Goal: Find specific page/section: Find specific page/section

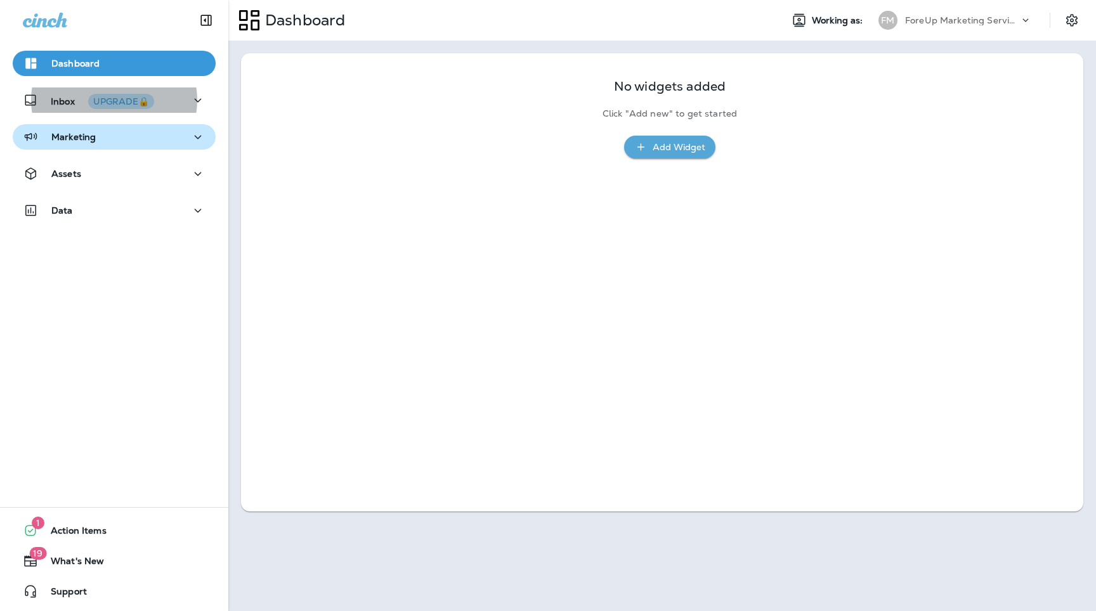
click at [93, 145] on div "Marketing" at bounding box center [59, 137] width 73 height 16
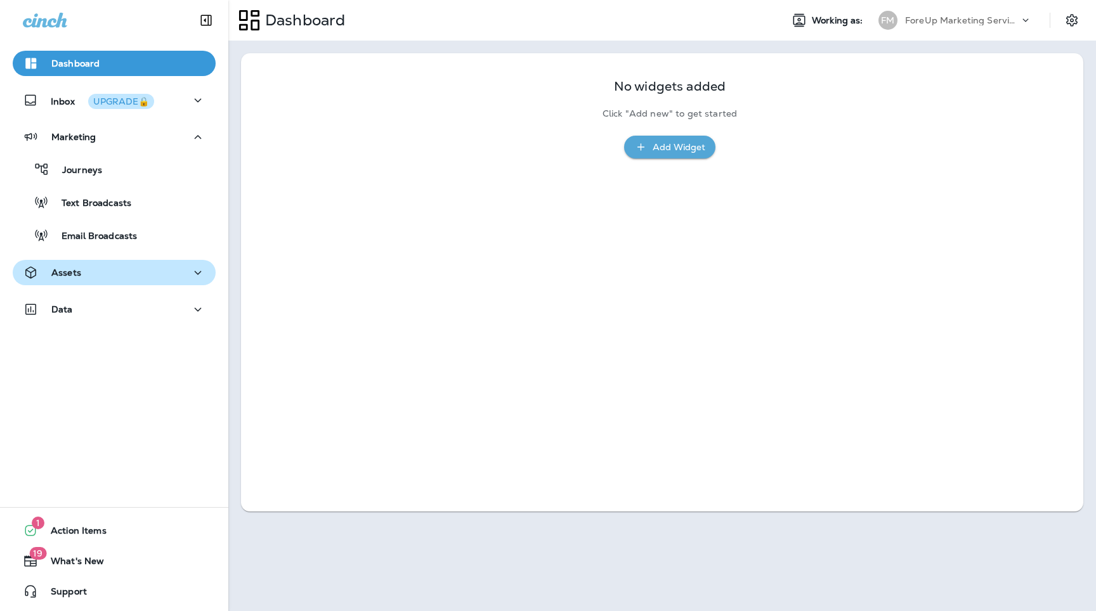
click at [84, 271] on div "Assets" at bounding box center [114, 273] width 183 height 16
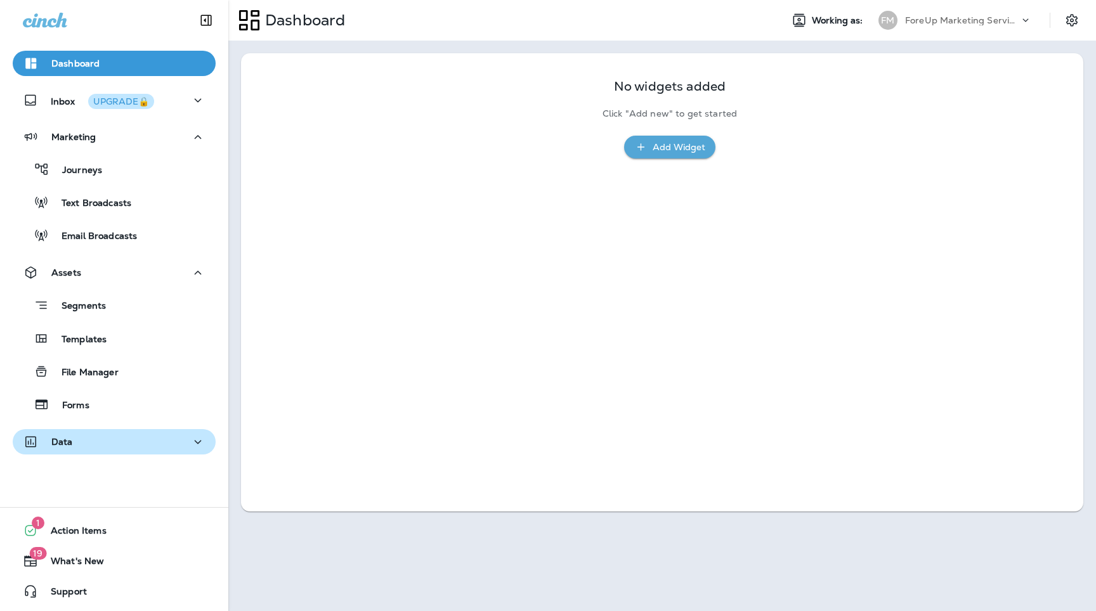
click at [79, 436] on div "Data" at bounding box center [114, 442] width 183 height 16
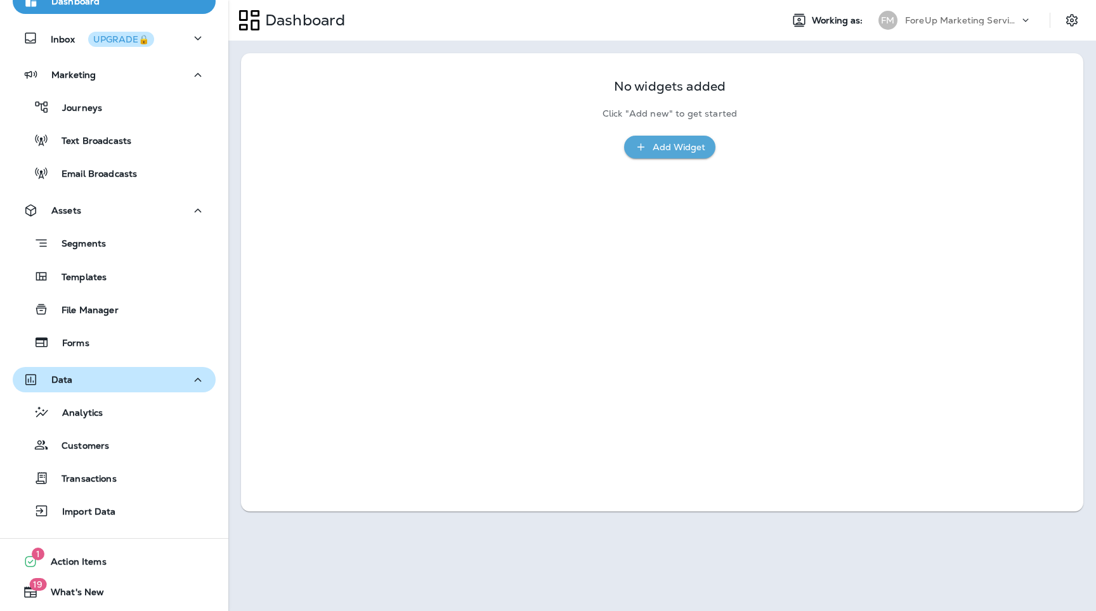
scroll to position [93, 0]
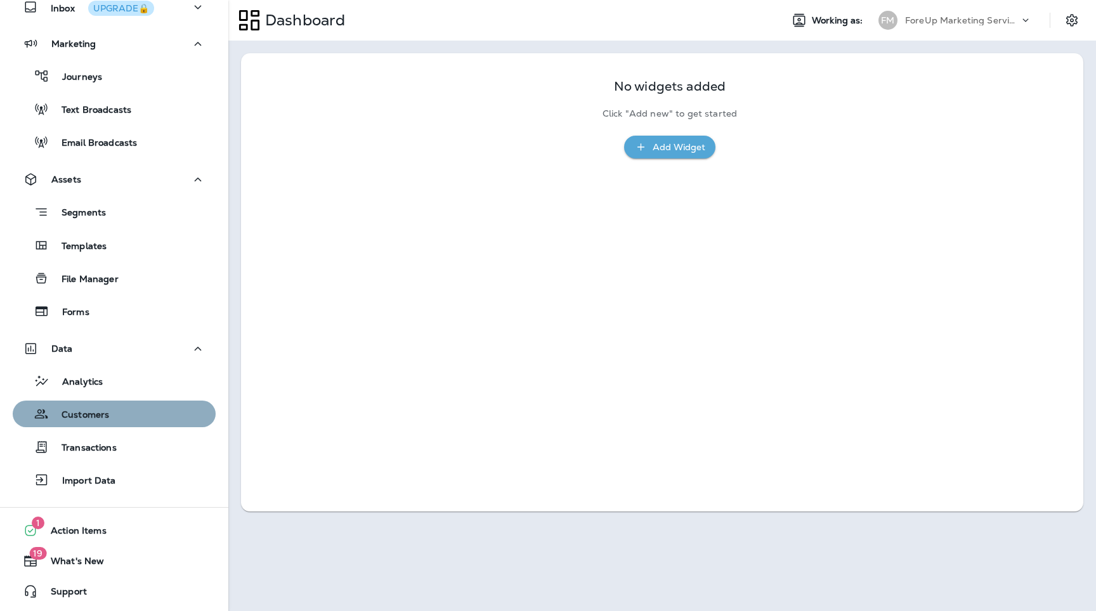
click at [82, 413] on p "Customers" at bounding box center [79, 416] width 60 height 12
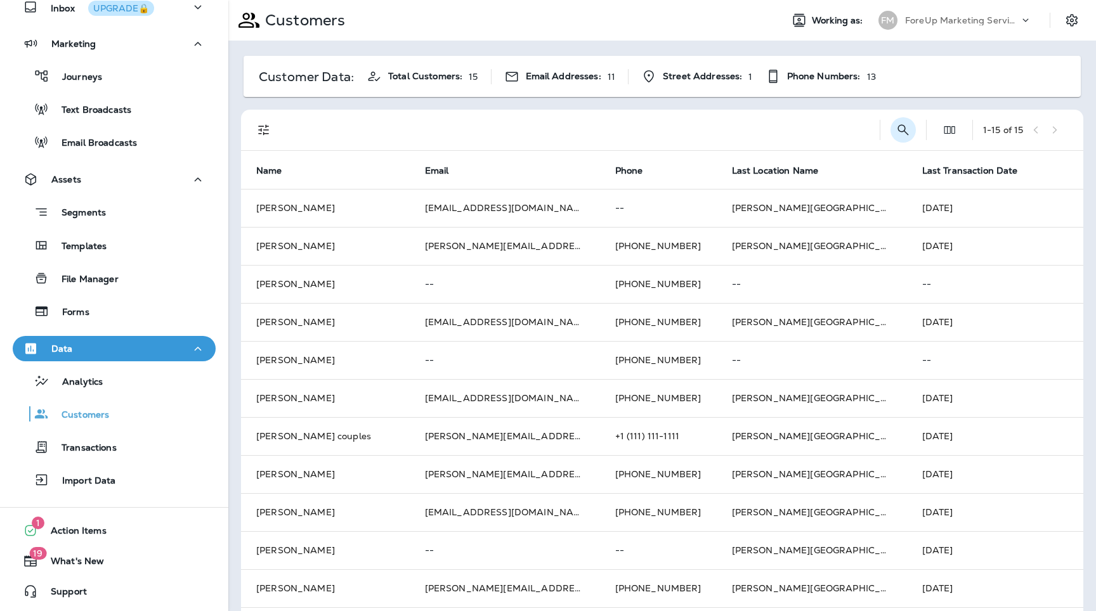
click at [900, 132] on icon "Search Customers" at bounding box center [902, 129] width 15 height 15
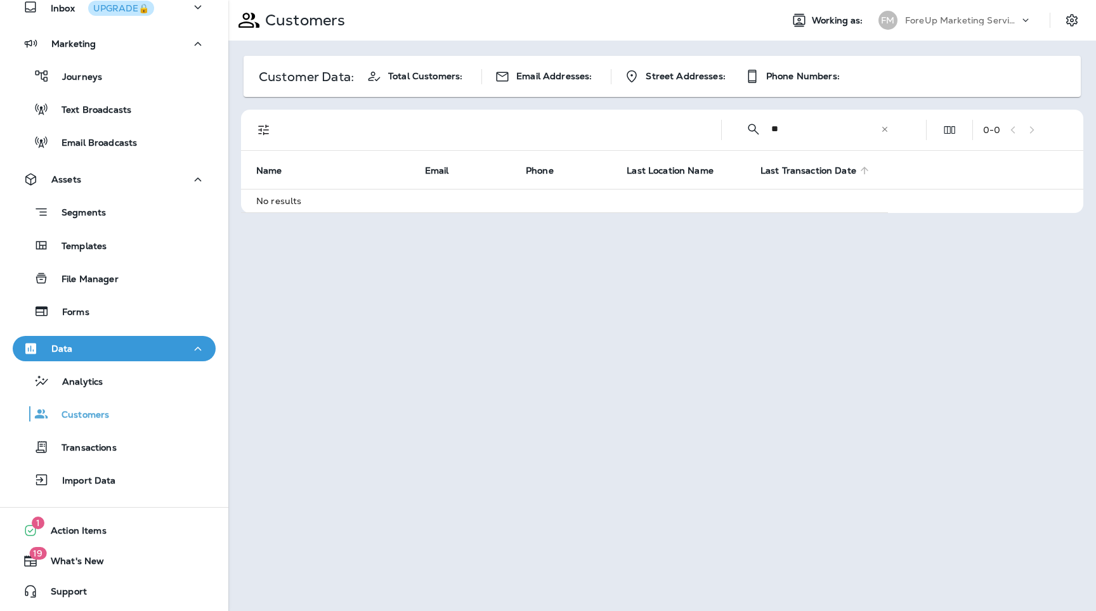
type input "*"
type input "********"
type input "****"
click at [934, 19] on p "ForeUp Marketing Services account" at bounding box center [962, 20] width 114 height 10
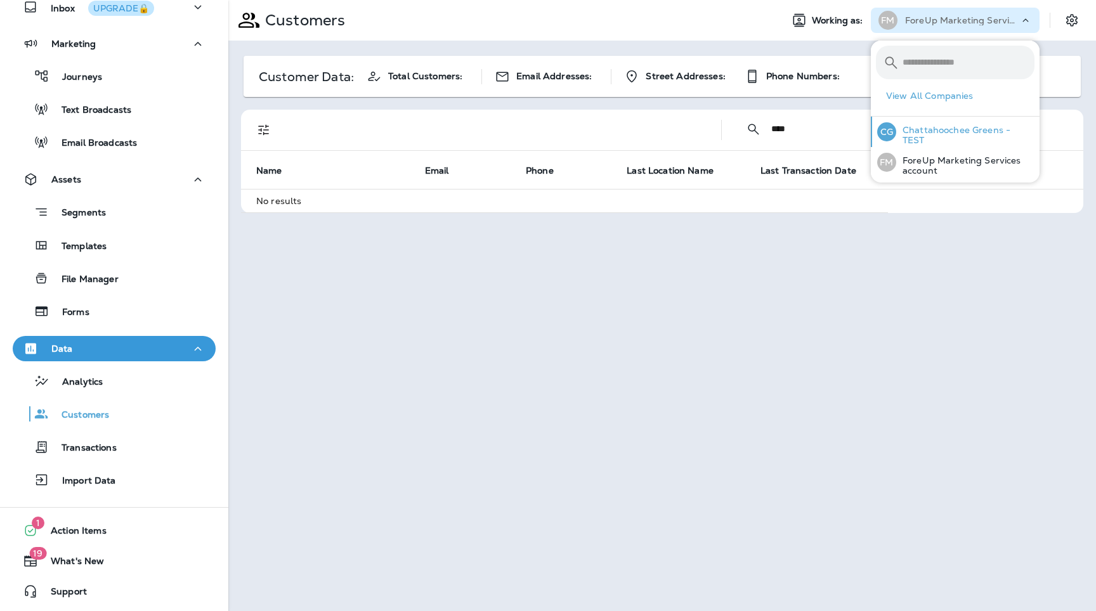
click at [933, 127] on div "CG Chattahoochee Greens - TEST" at bounding box center [955, 132] width 167 height 30
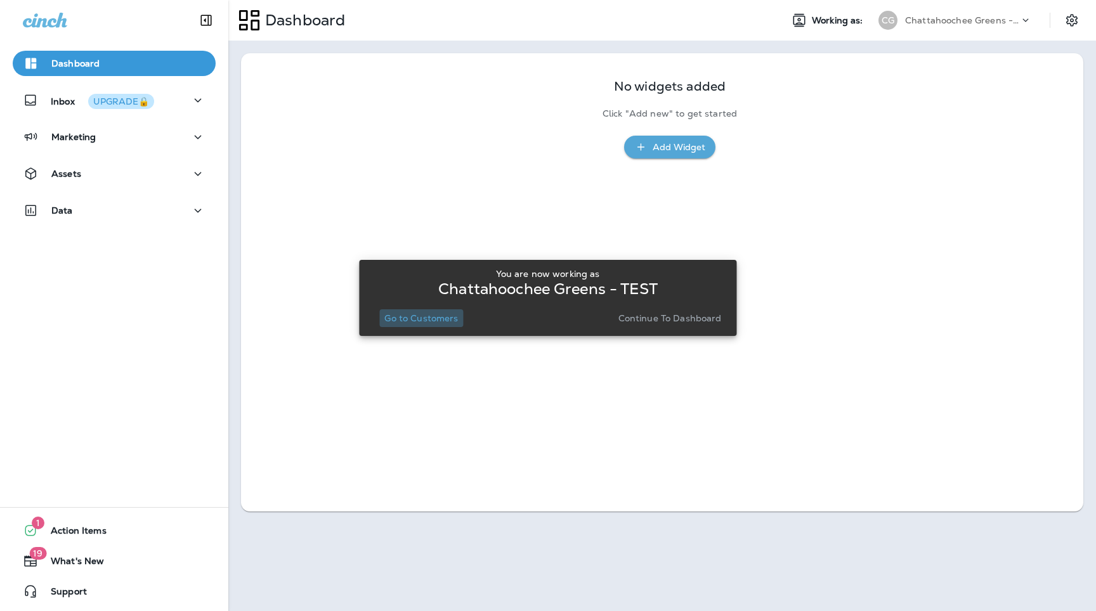
click at [417, 325] on button "Go to Customers" at bounding box center [421, 318] width 84 height 18
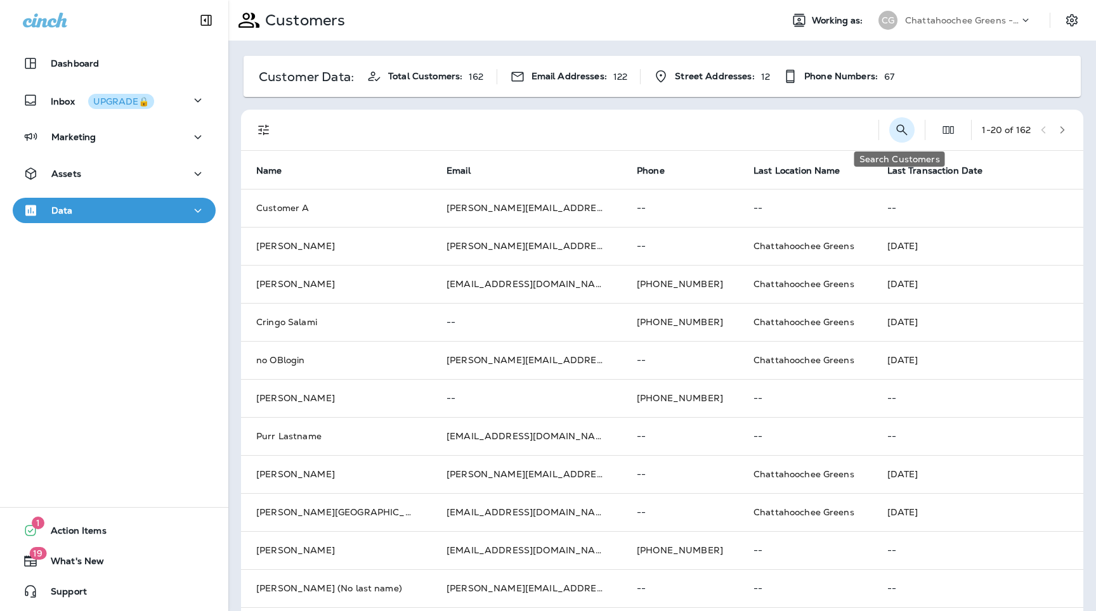
click at [900, 124] on icon "Search Customers" at bounding box center [901, 129] width 15 height 15
type input "****"
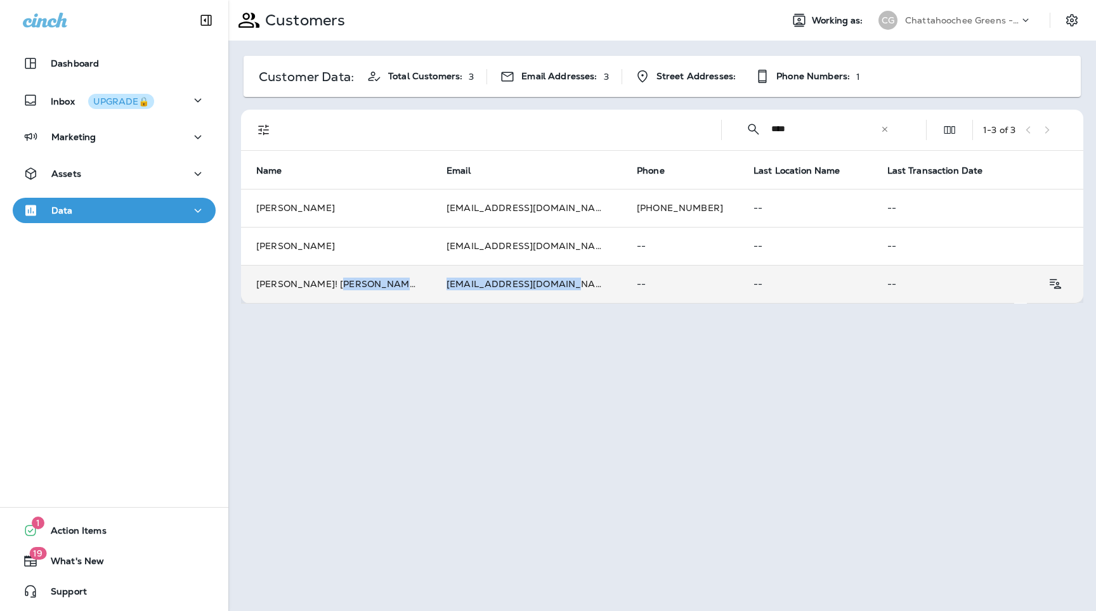
drag, startPoint x: 541, startPoint y: 285, endPoint x: 407, endPoint y: 288, distance: 134.5
click at [407, 288] on tr "Brandon! Cempro! bcemprolatest@gmail.com -- -- --" at bounding box center [662, 284] width 842 height 38
copy tr "[EMAIL_ADDRESS][DOMAIN_NAME]"
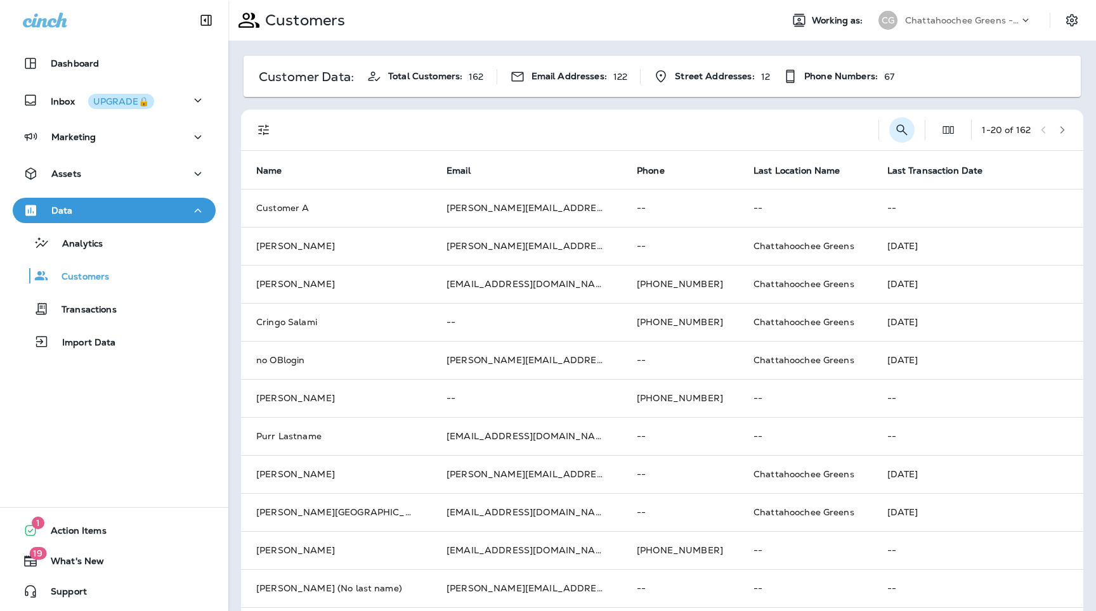
click at [897, 124] on icon "Search Customers" at bounding box center [902, 129] width 11 height 11
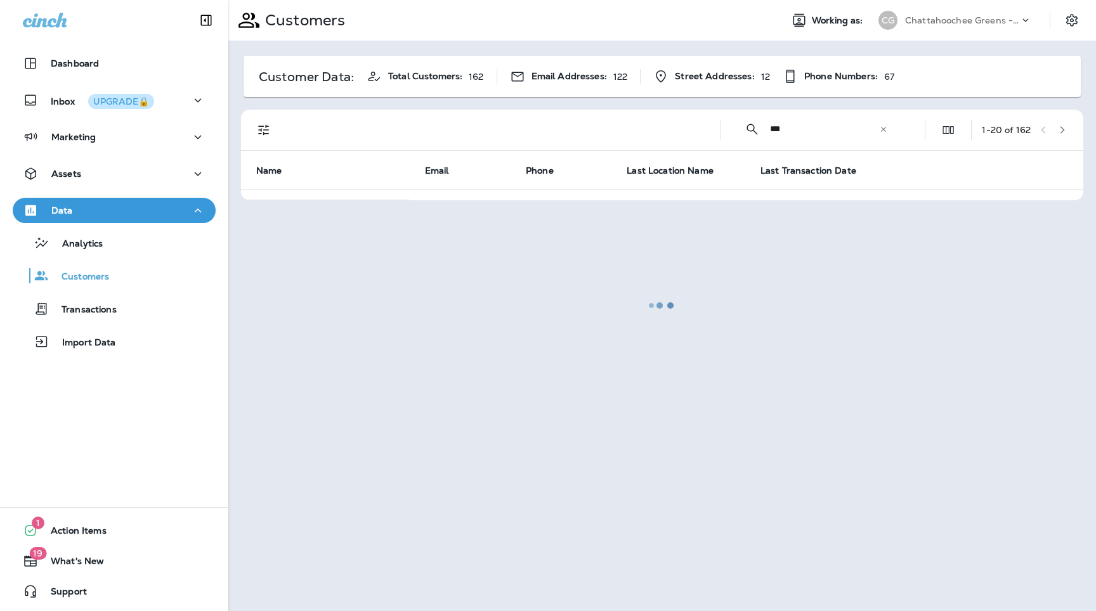
type input "********"
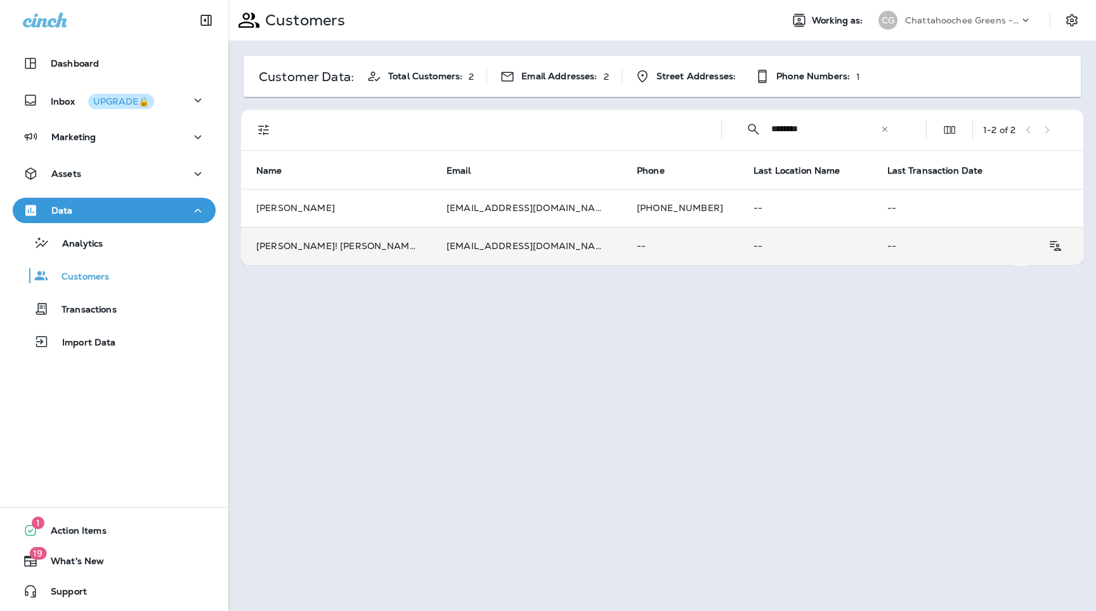
click at [431, 248] on td "[EMAIL_ADDRESS][DOMAIN_NAME]" at bounding box center [526, 246] width 190 height 38
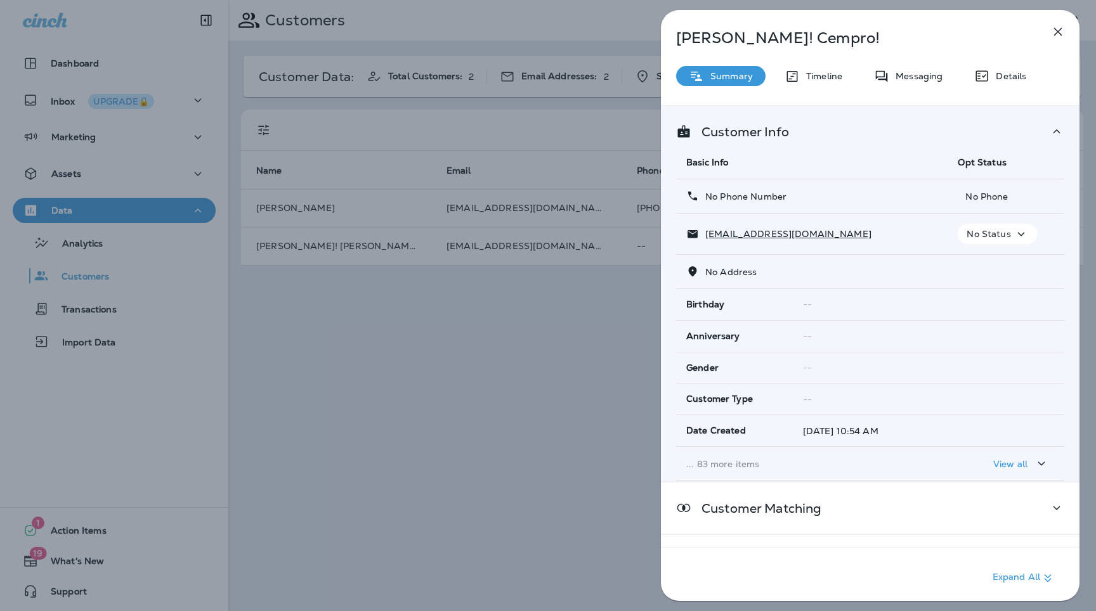
scroll to position [49, 0]
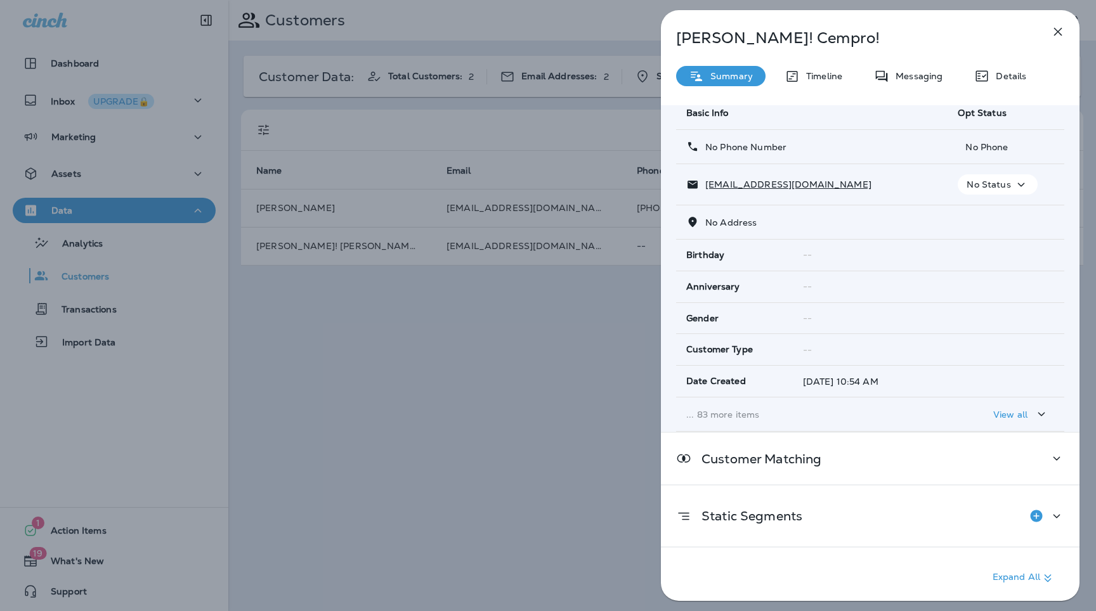
click at [749, 417] on p "... 83 more items" at bounding box center [811, 415] width 251 height 10
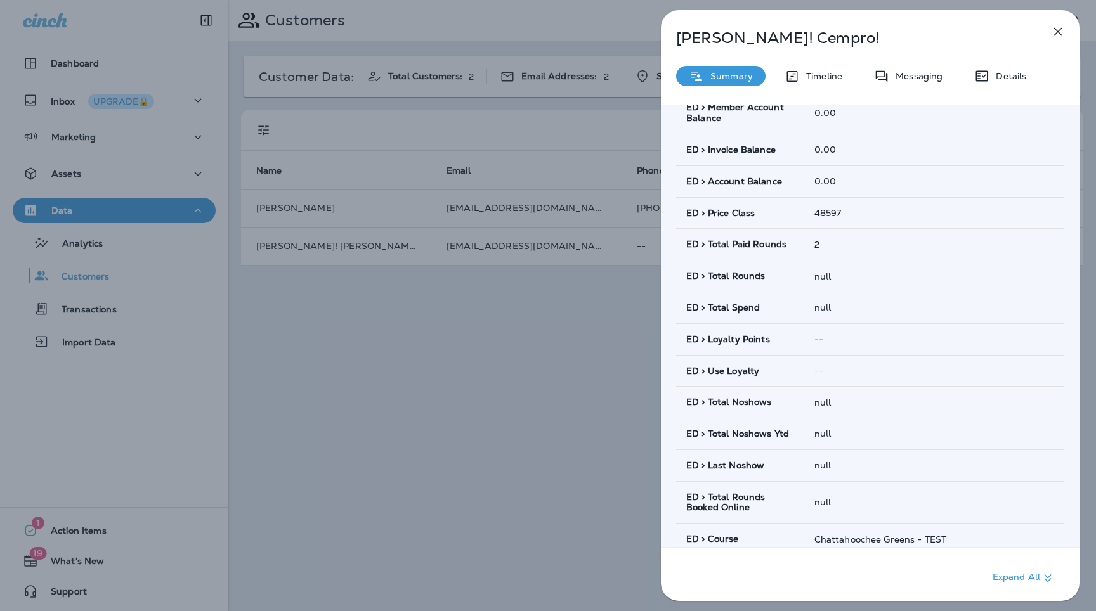
scroll to position [661, 0]
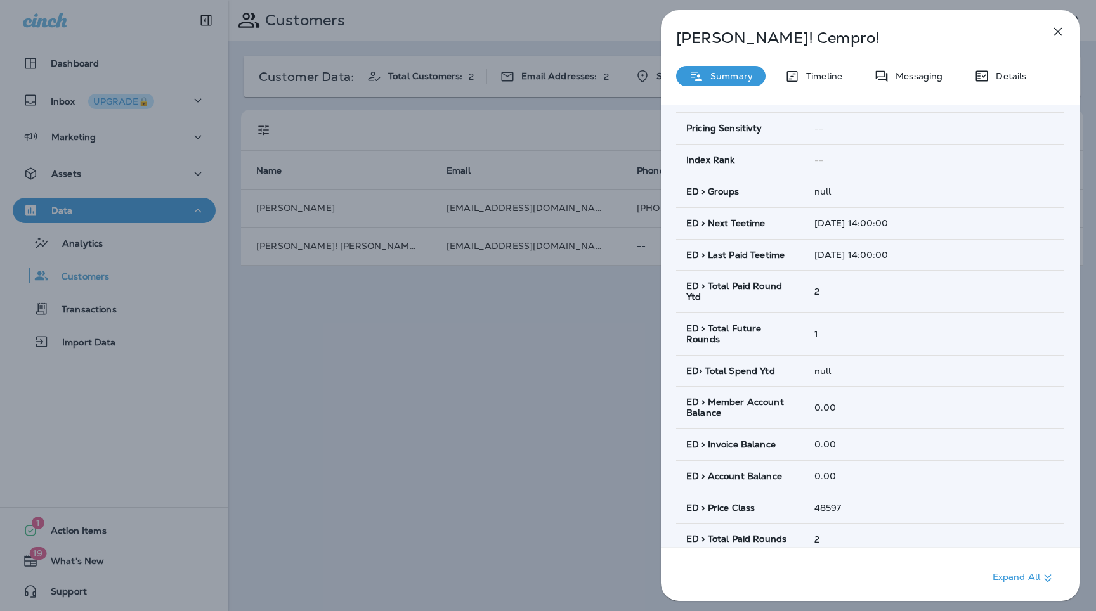
click at [1059, 33] on icon "button" at bounding box center [1058, 32] width 8 height 8
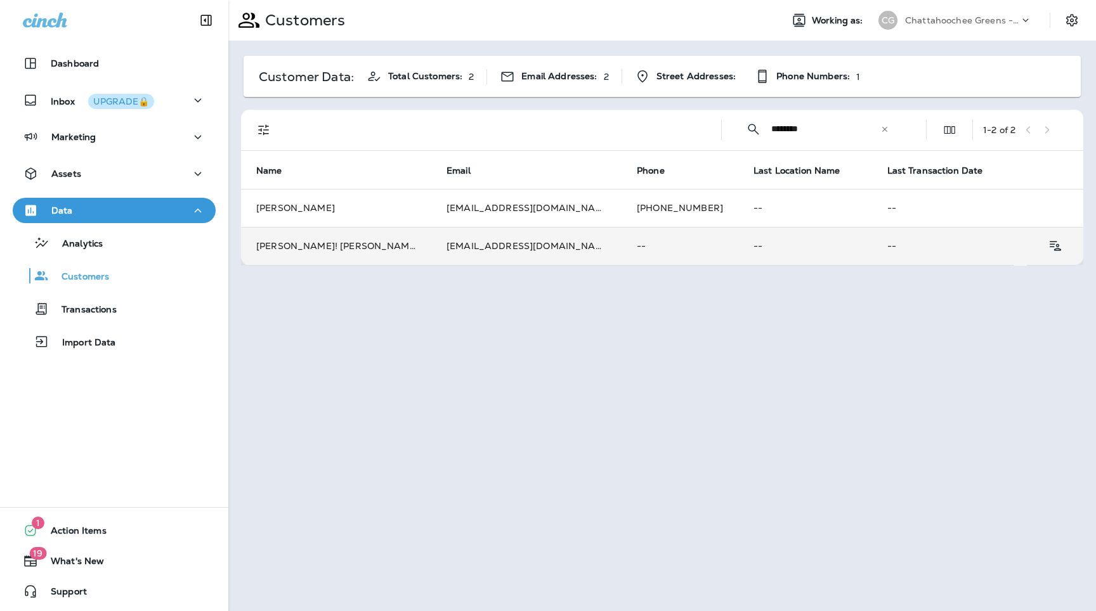
click at [621, 258] on td "--" at bounding box center [679, 246] width 117 height 38
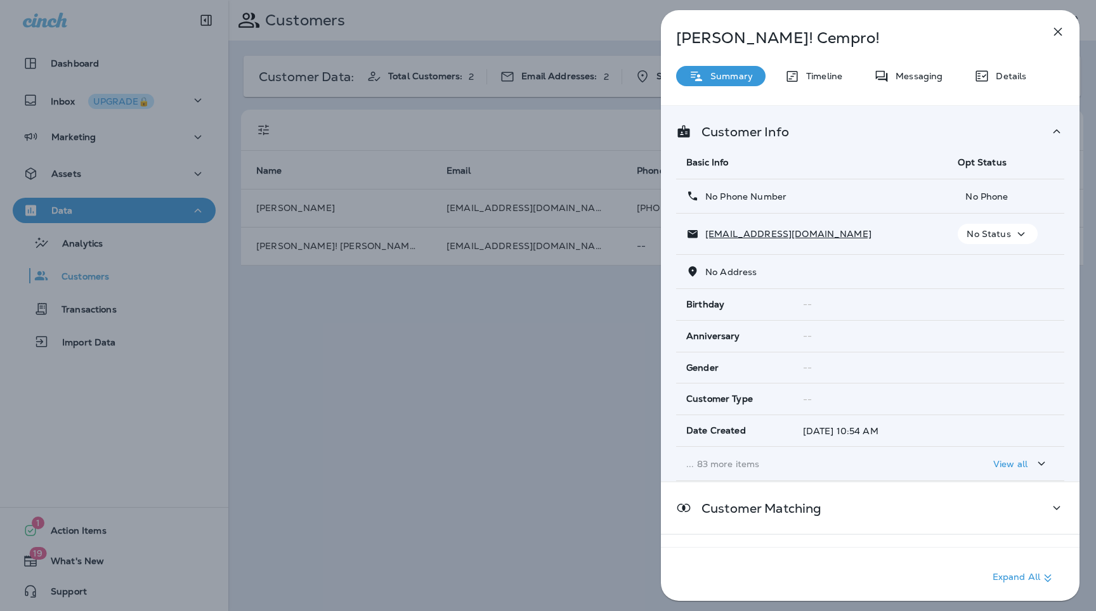
click at [794, 459] on p "... 83 more items" at bounding box center [811, 464] width 251 height 10
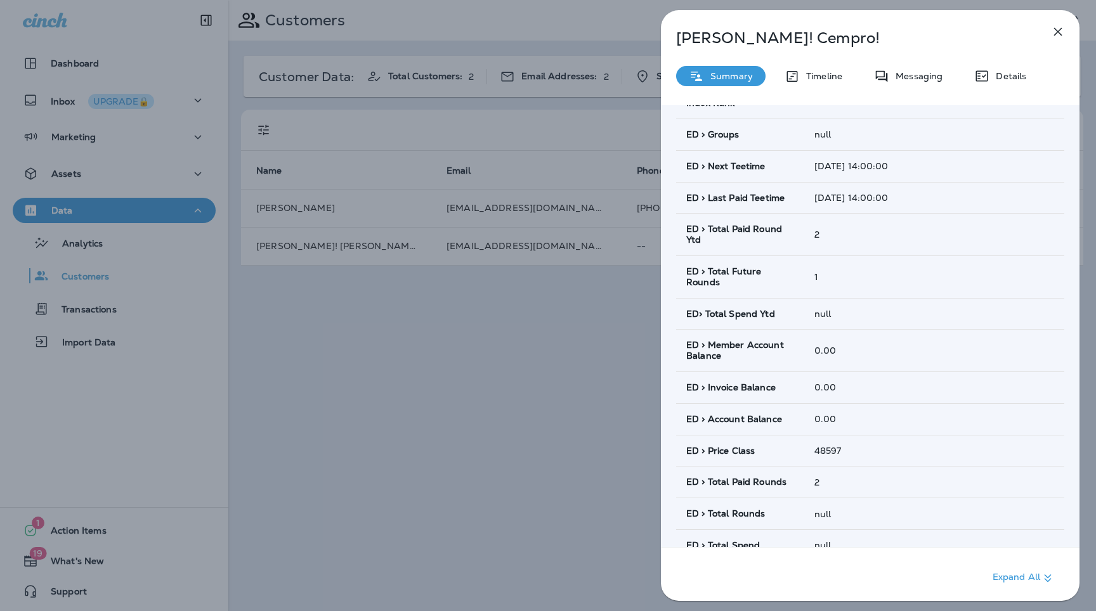
scroll to position [727, 0]
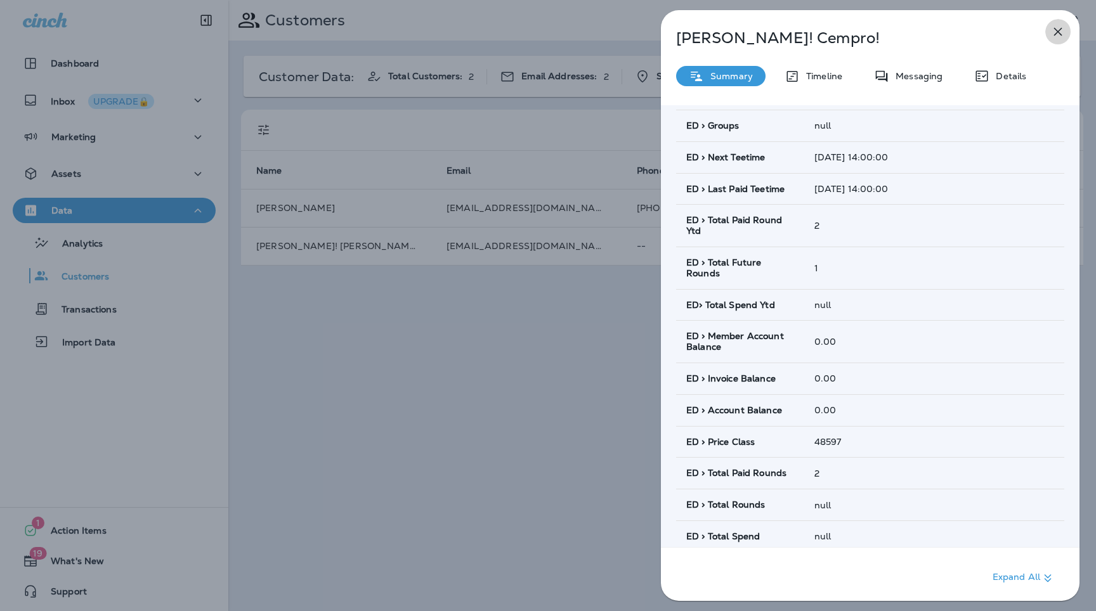
click at [1055, 31] on icon "button" at bounding box center [1057, 31] width 15 height 15
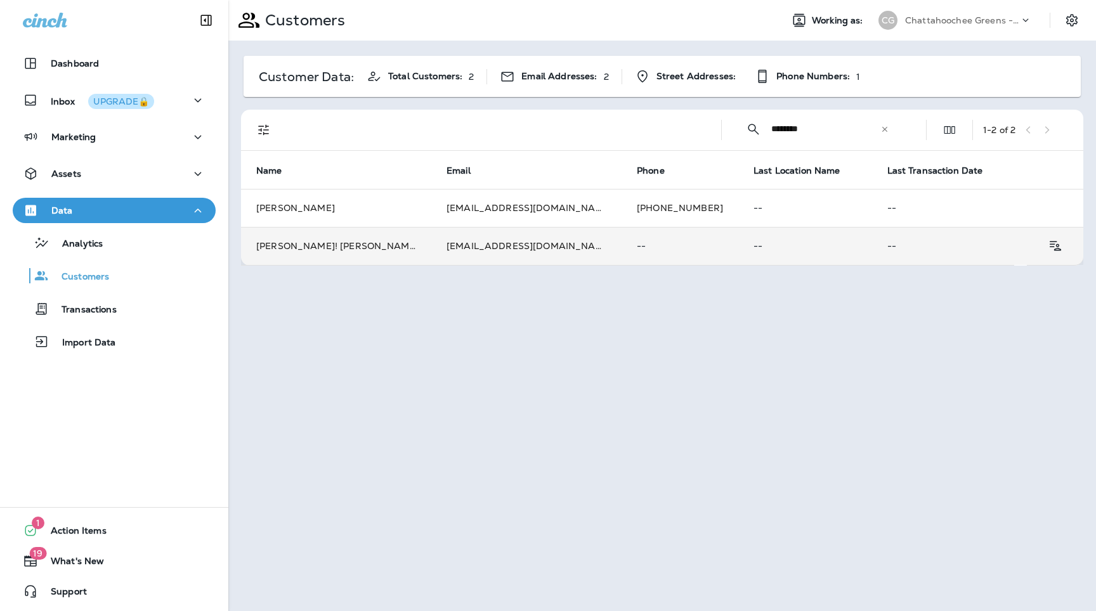
click at [373, 250] on td "Brandon! Cempro!" at bounding box center [336, 246] width 190 height 38
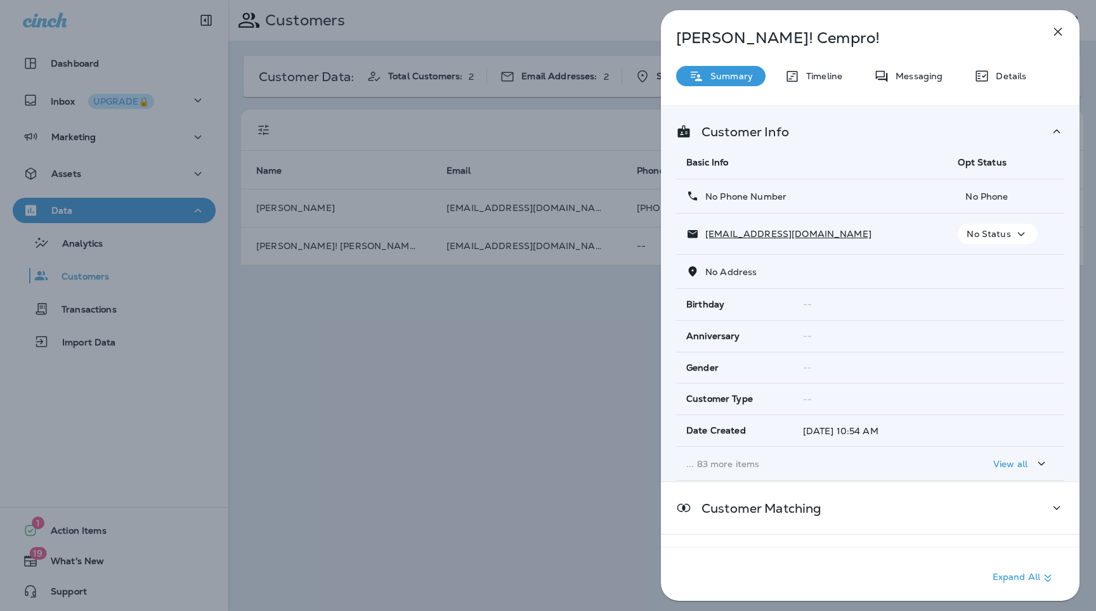
scroll to position [49, 0]
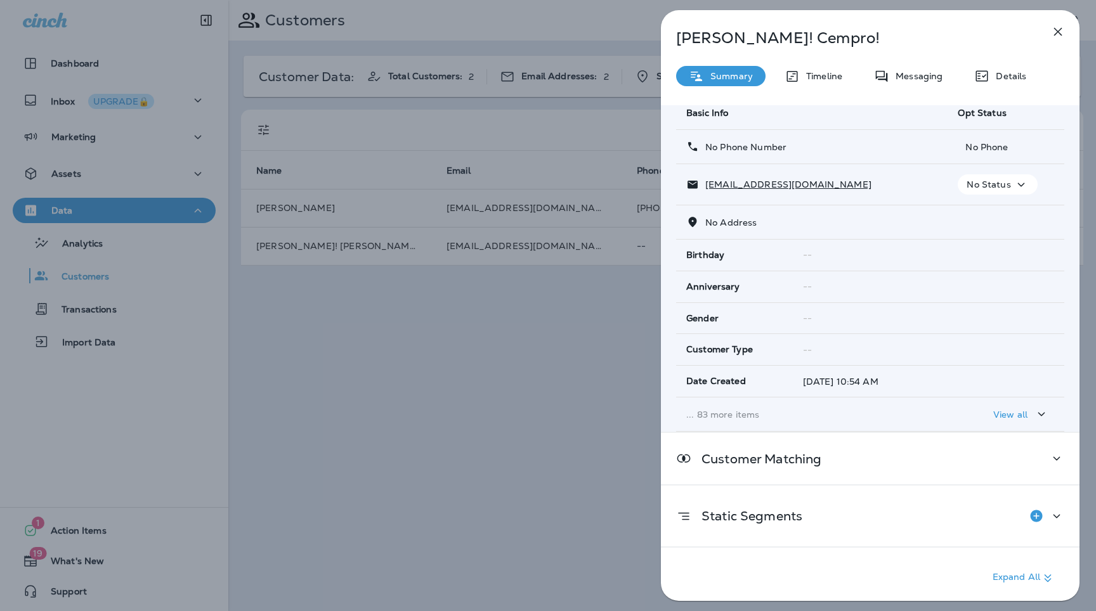
click at [714, 405] on td "... 83 more items" at bounding box center [811, 415] width 271 height 34
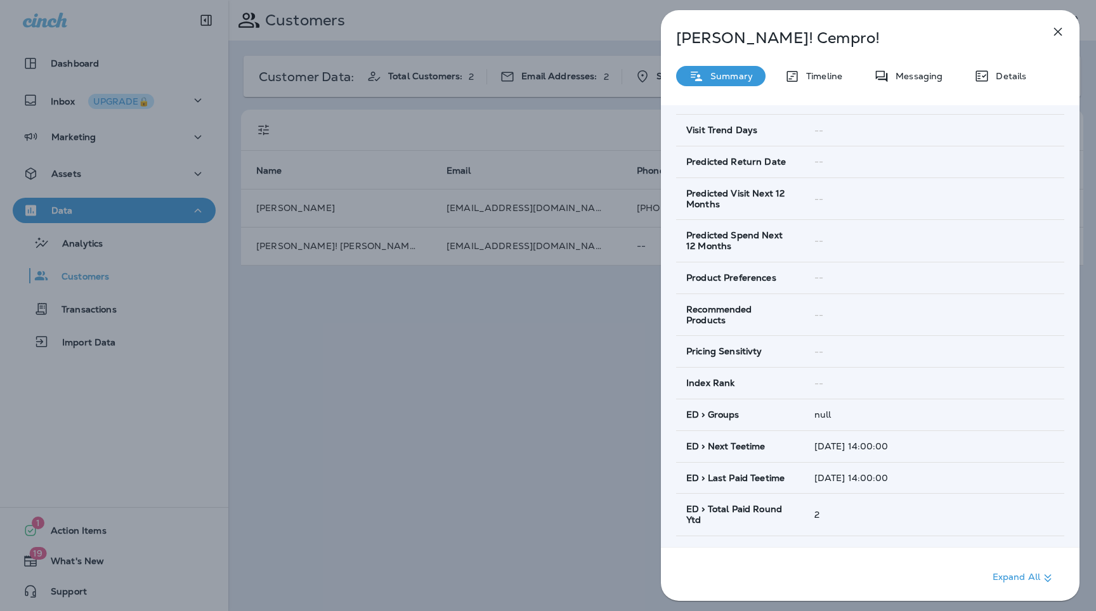
scroll to position [490, 0]
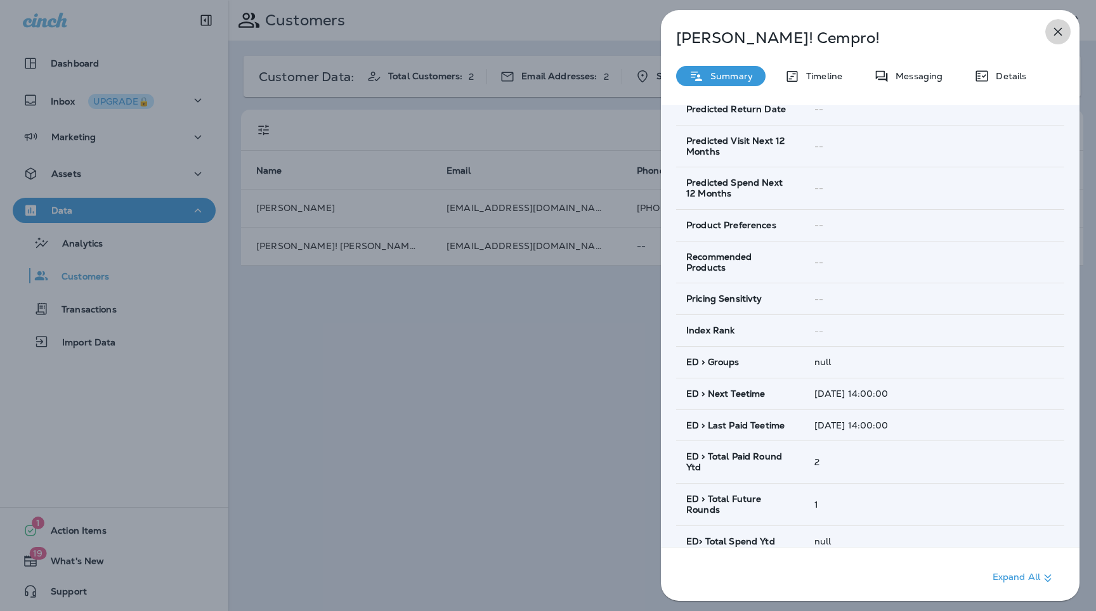
click at [1055, 32] on icon "button" at bounding box center [1057, 31] width 15 height 15
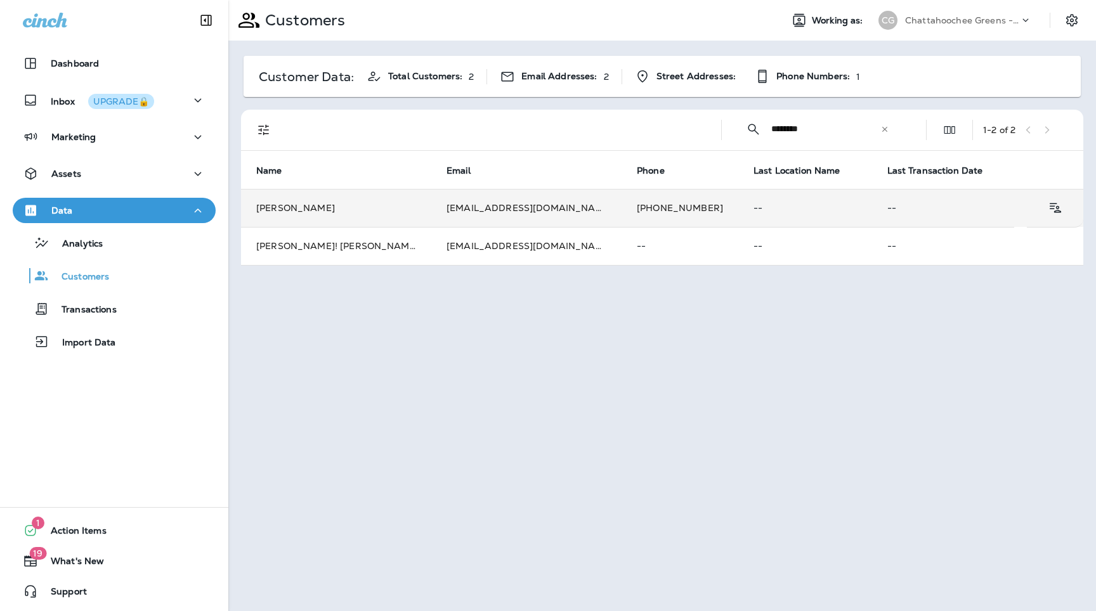
click at [354, 205] on td "Brandon Cemprola" at bounding box center [336, 208] width 190 height 38
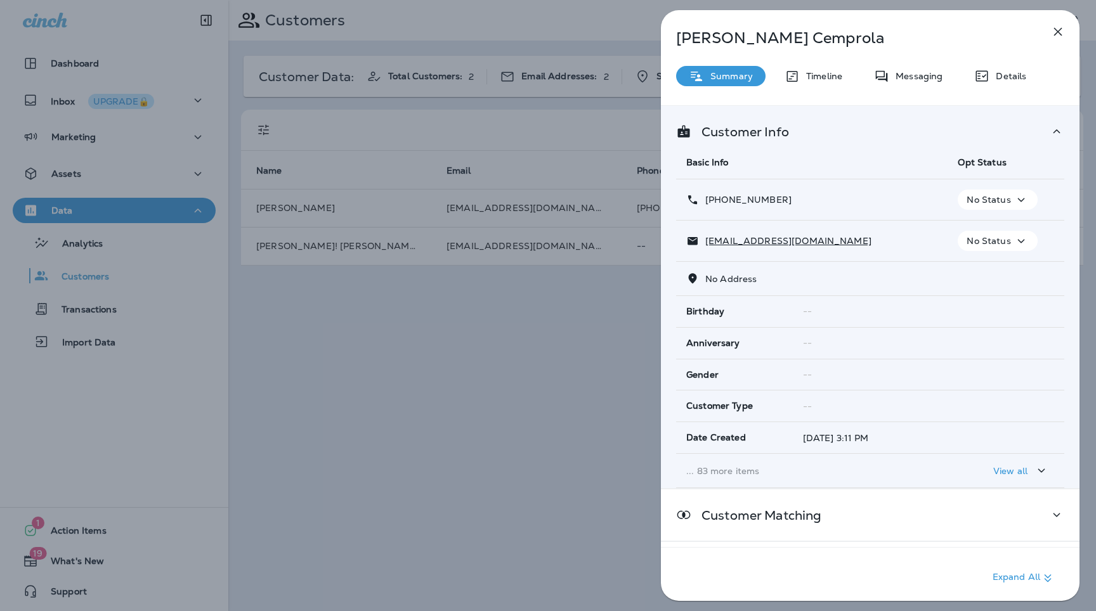
click at [746, 471] on p "... 83 more items" at bounding box center [811, 471] width 251 height 10
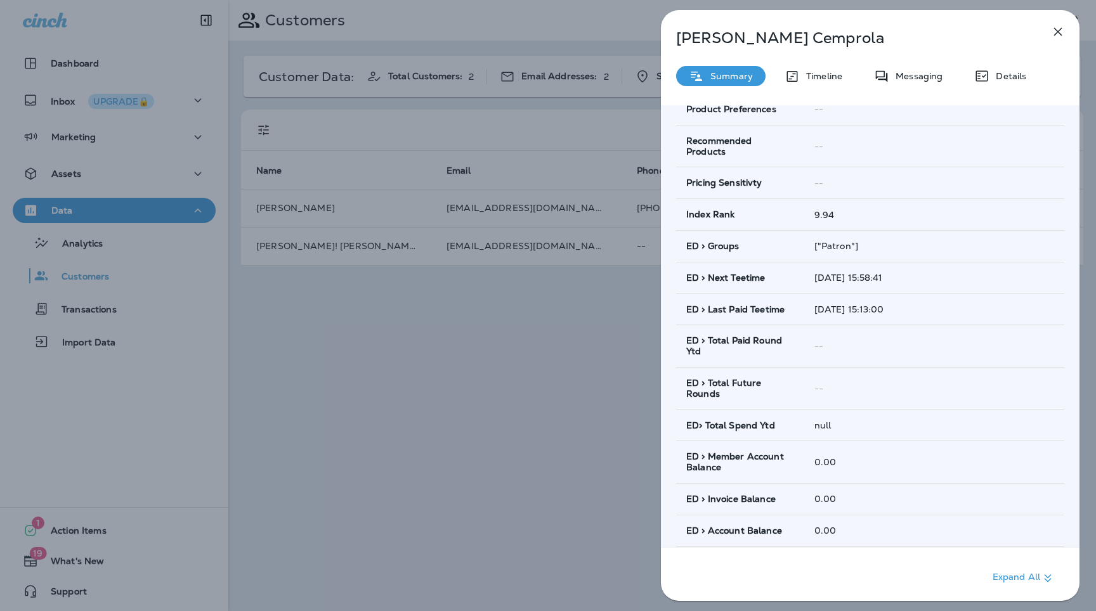
scroll to position [610, 0]
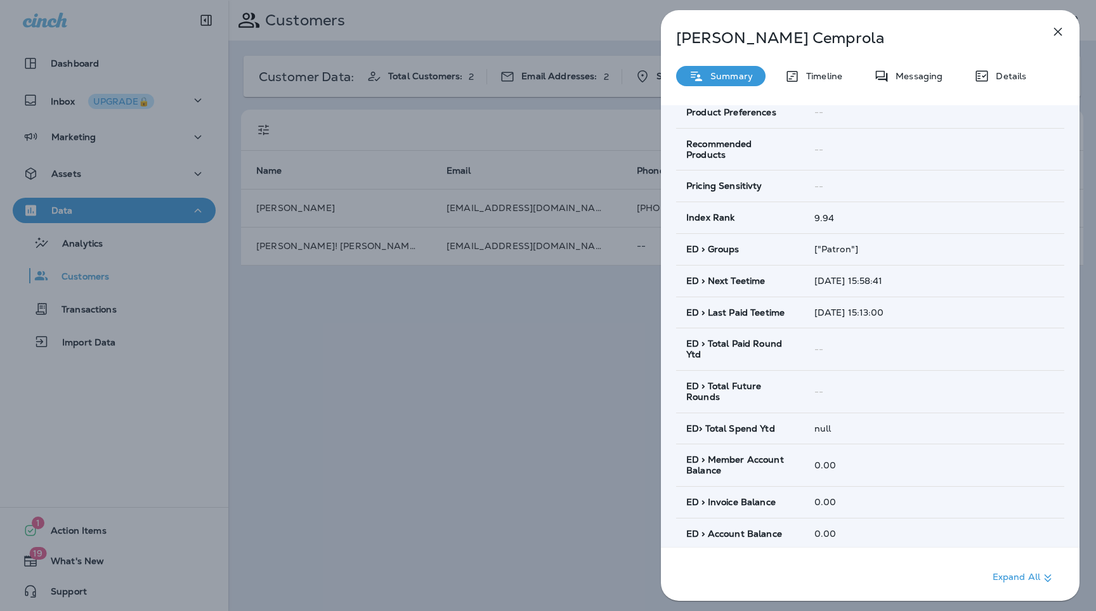
click at [1057, 29] on icon "button" at bounding box center [1057, 31] width 15 height 15
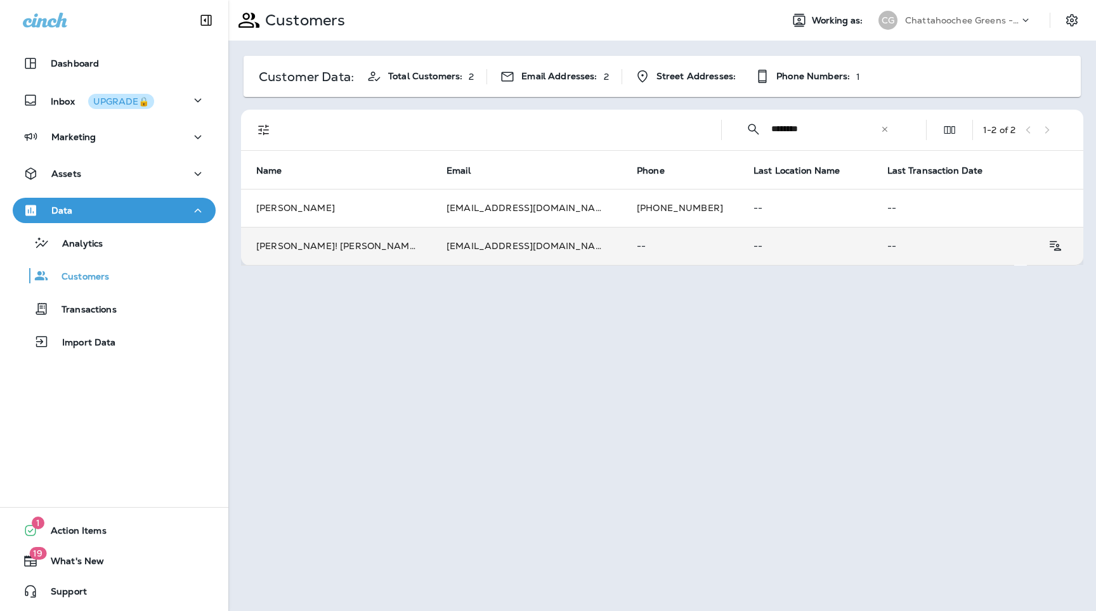
click at [392, 237] on td "Brandon! Cempro!" at bounding box center [336, 246] width 190 height 38
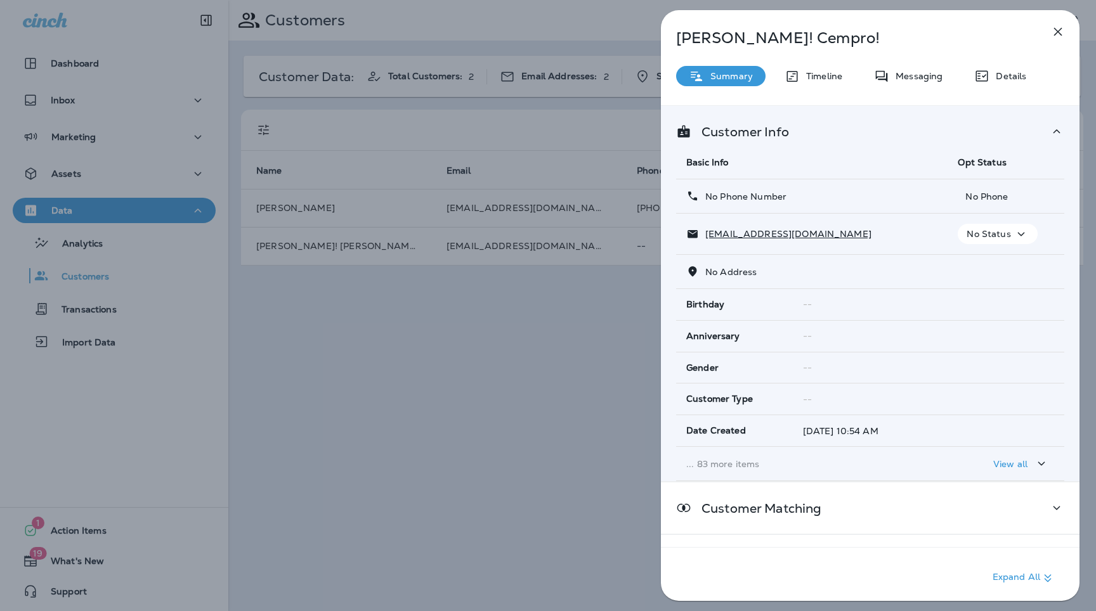
scroll to position [49, 0]
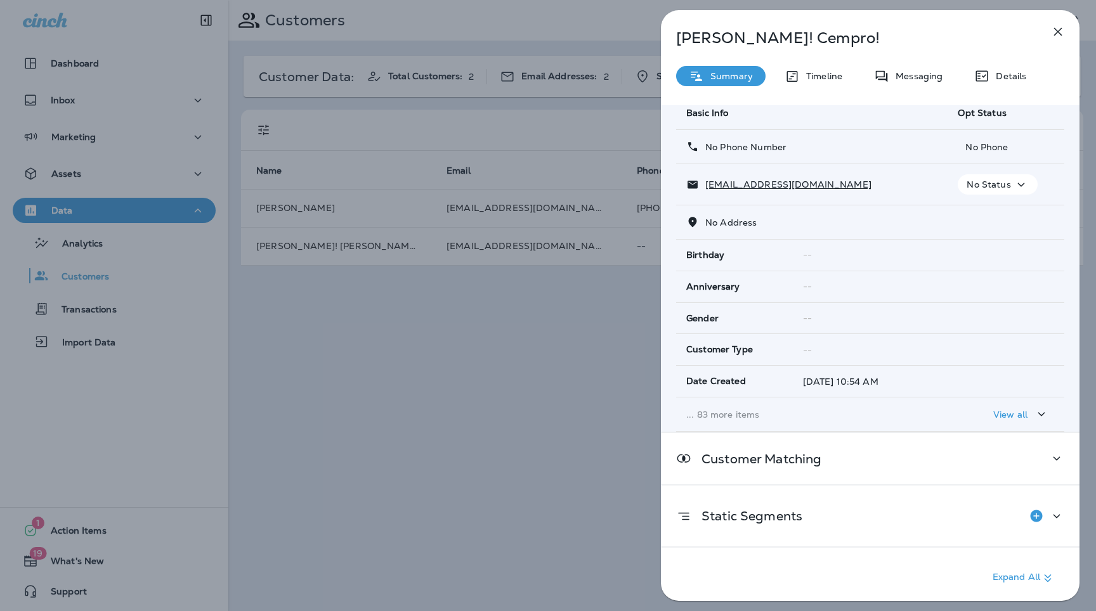
click at [730, 413] on p "... 83 more items" at bounding box center [811, 415] width 251 height 10
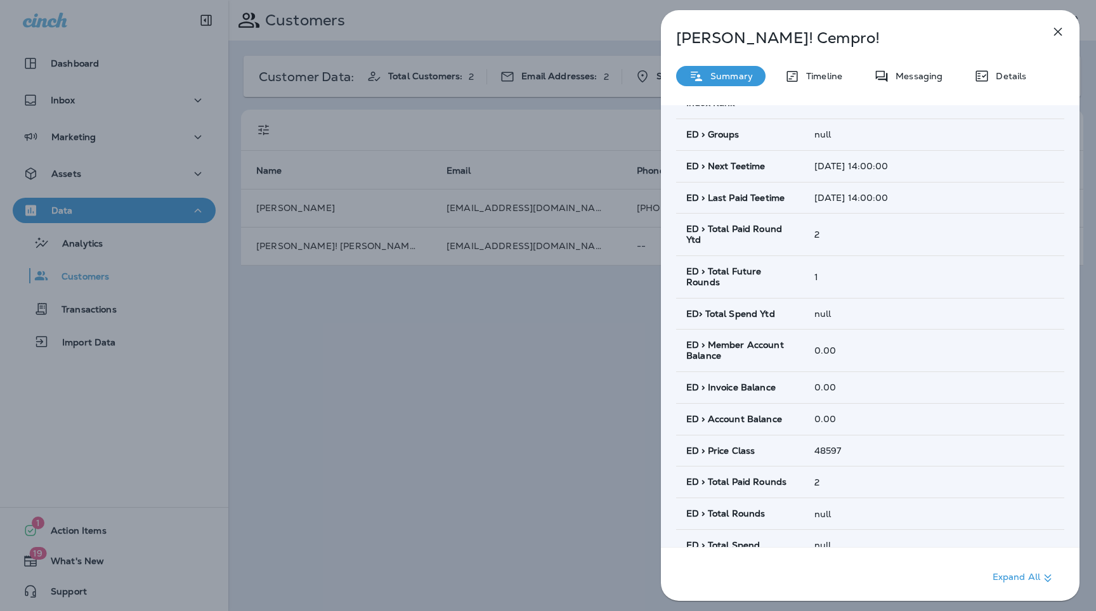
scroll to position [725, 0]
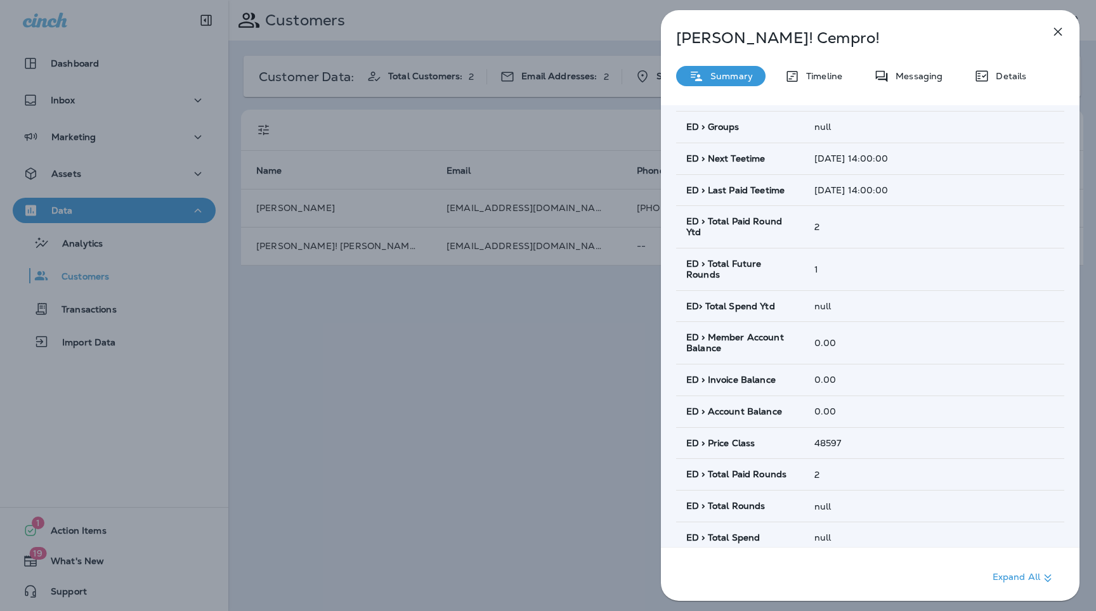
click at [1057, 32] on icon "button" at bounding box center [1058, 32] width 8 height 8
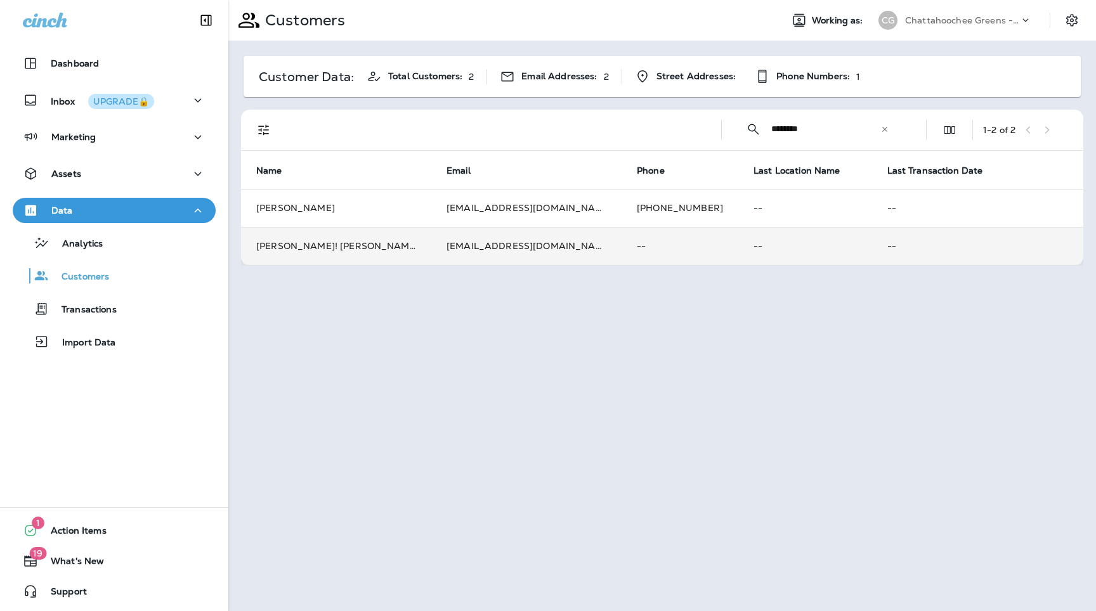
click at [753, 248] on p "--" at bounding box center [804, 246] width 103 height 10
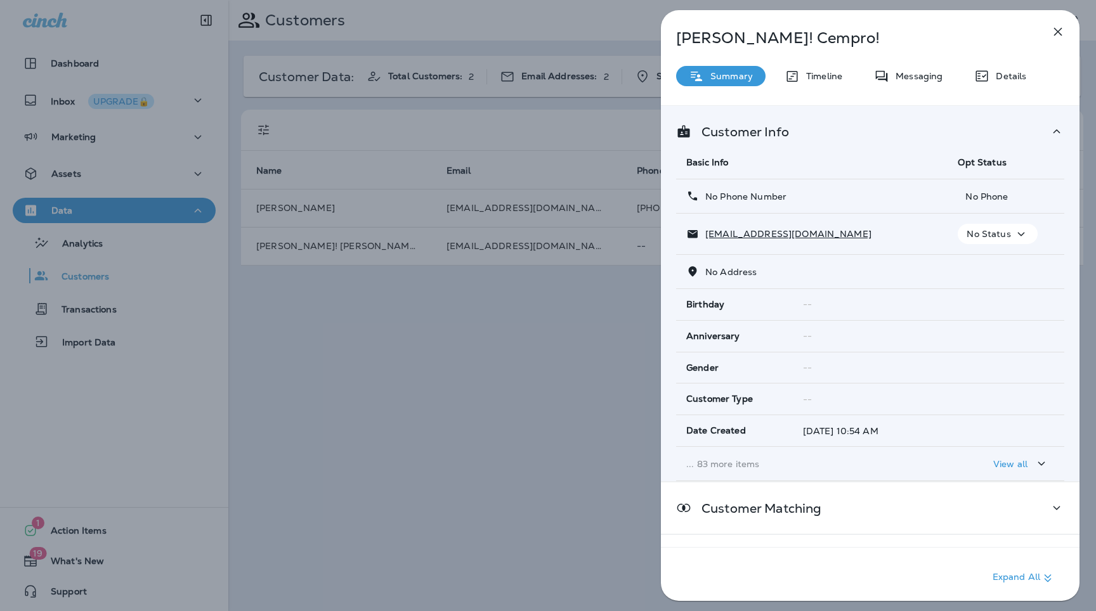
scroll to position [49, 0]
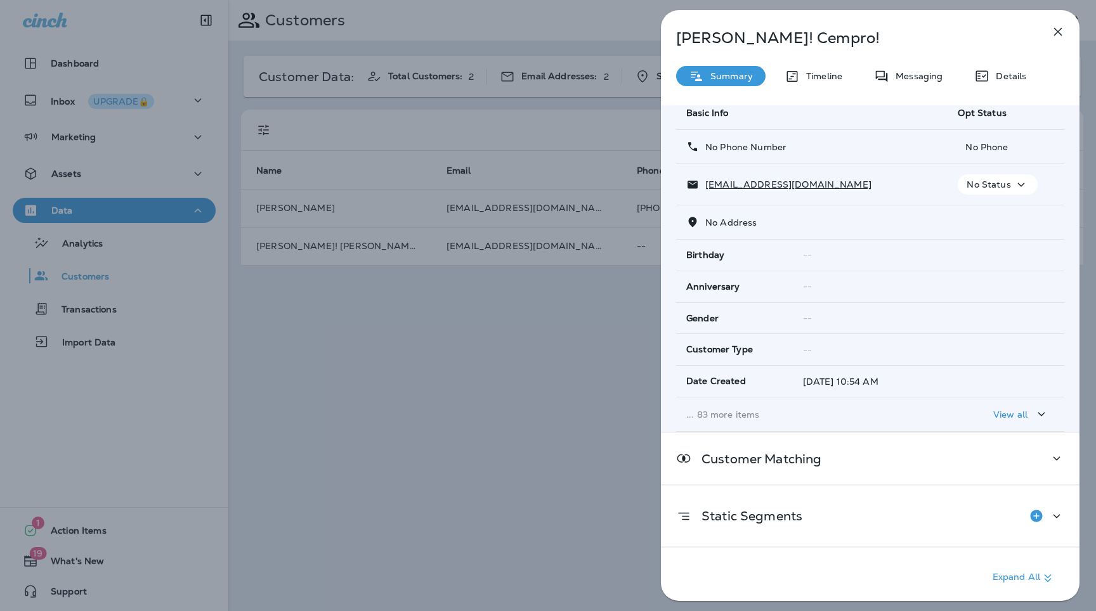
click at [768, 406] on td "... 83 more items" at bounding box center [811, 415] width 271 height 34
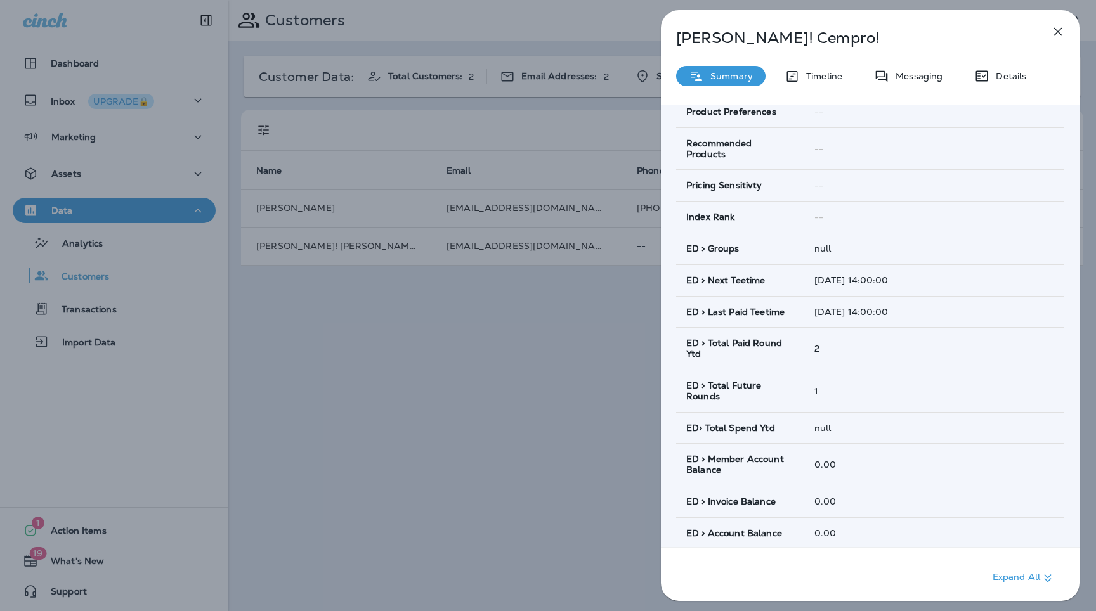
scroll to position [633, 0]
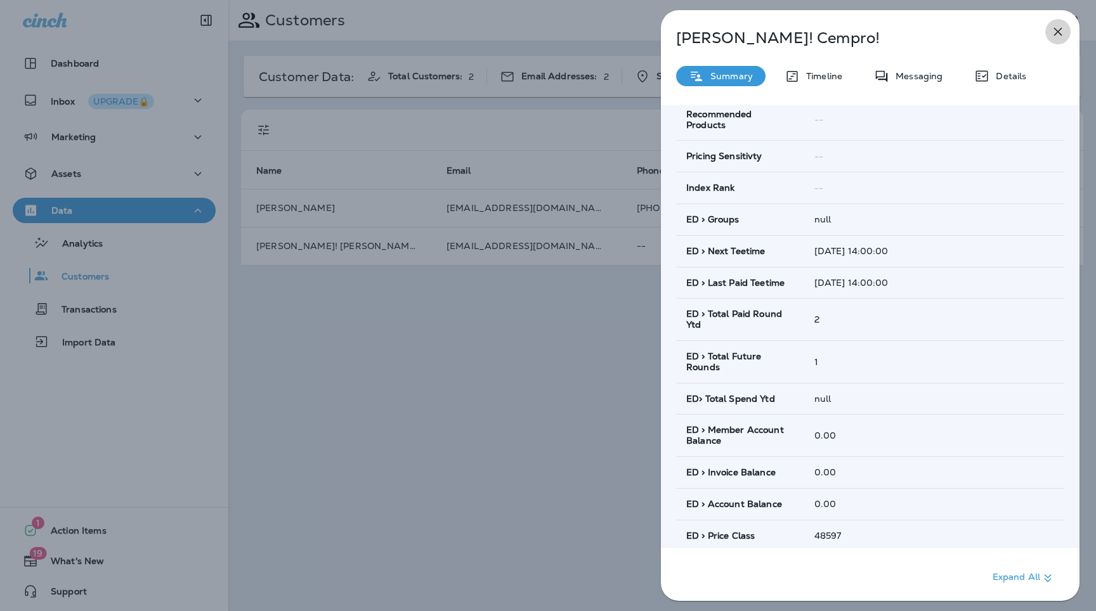
click at [1057, 29] on icon "button" at bounding box center [1057, 31] width 15 height 15
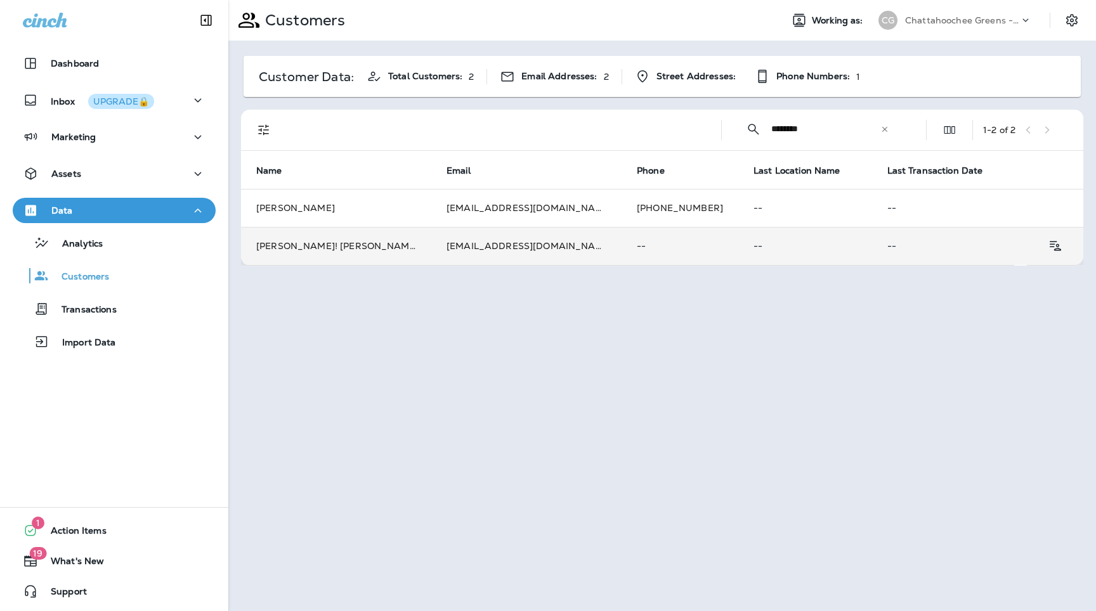
click at [372, 245] on td "Brandon! Cempro!" at bounding box center [336, 246] width 190 height 38
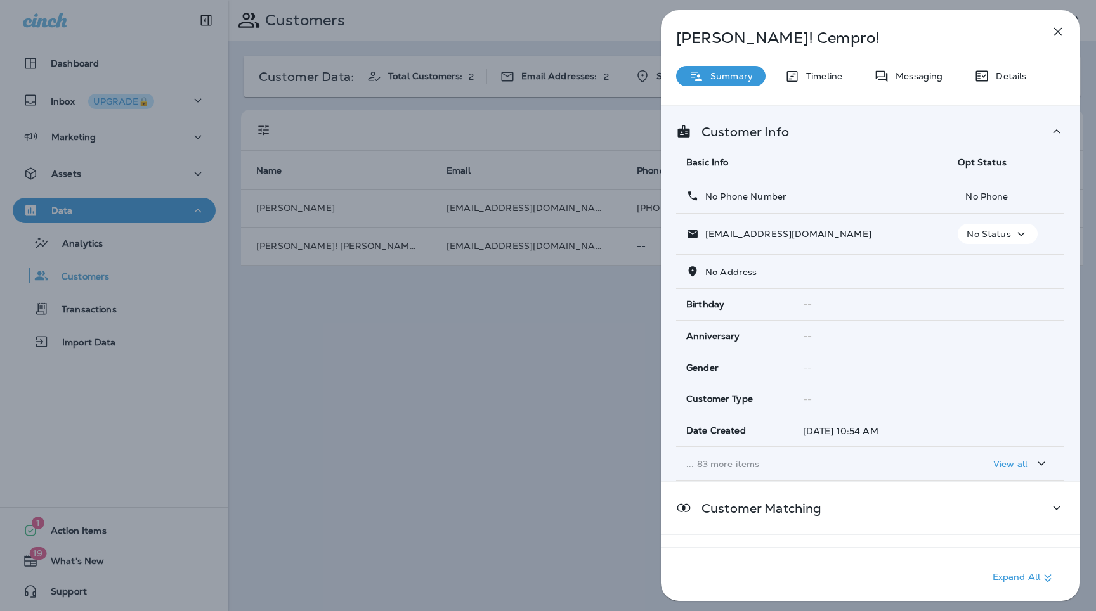
scroll to position [49, 0]
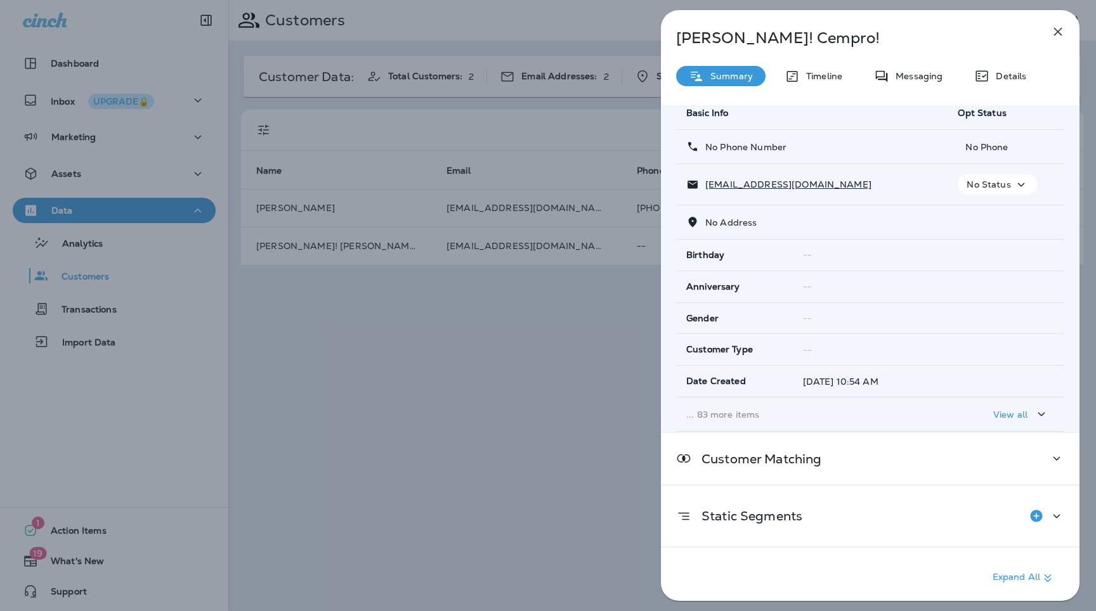
click at [745, 406] on td "... 83 more items" at bounding box center [811, 415] width 271 height 34
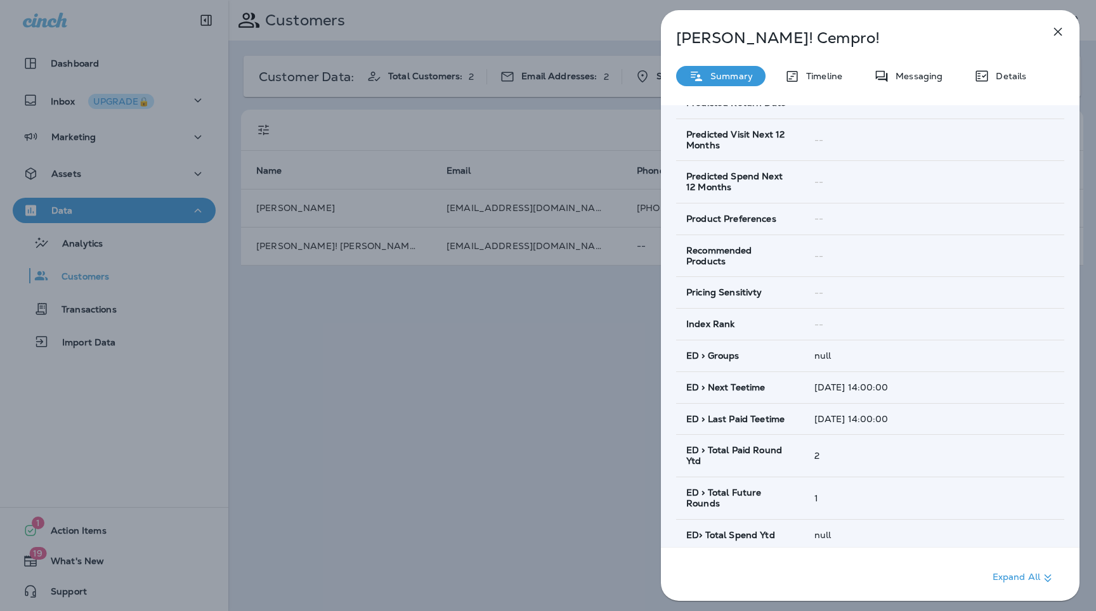
scroll to position [548, 0]
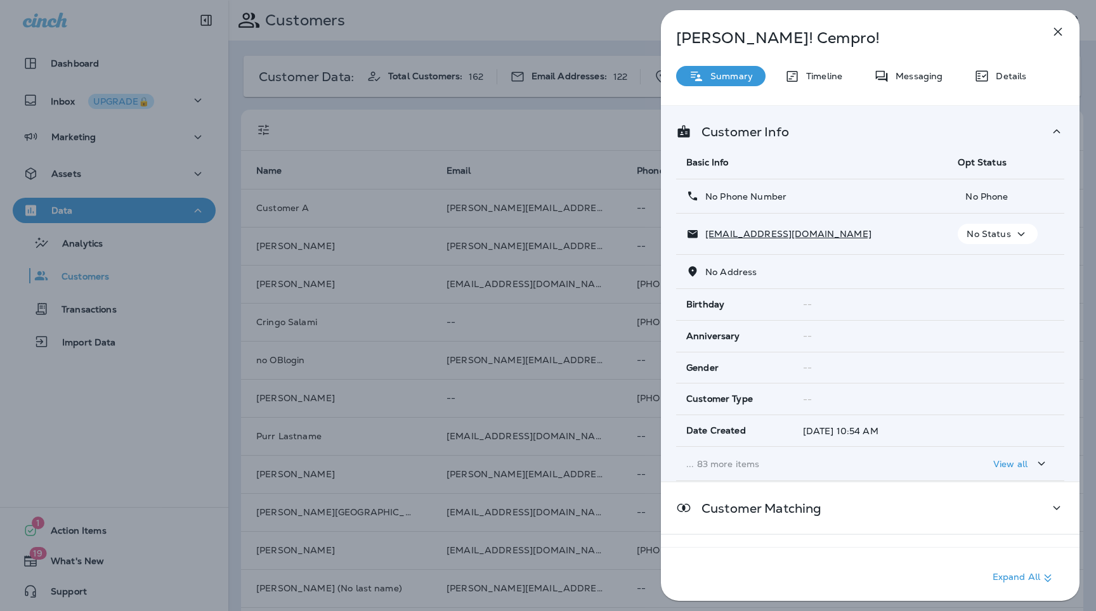
click at [722, 457] on td "... 83 more items" at bounding box center [811, 464] width 271 height 34
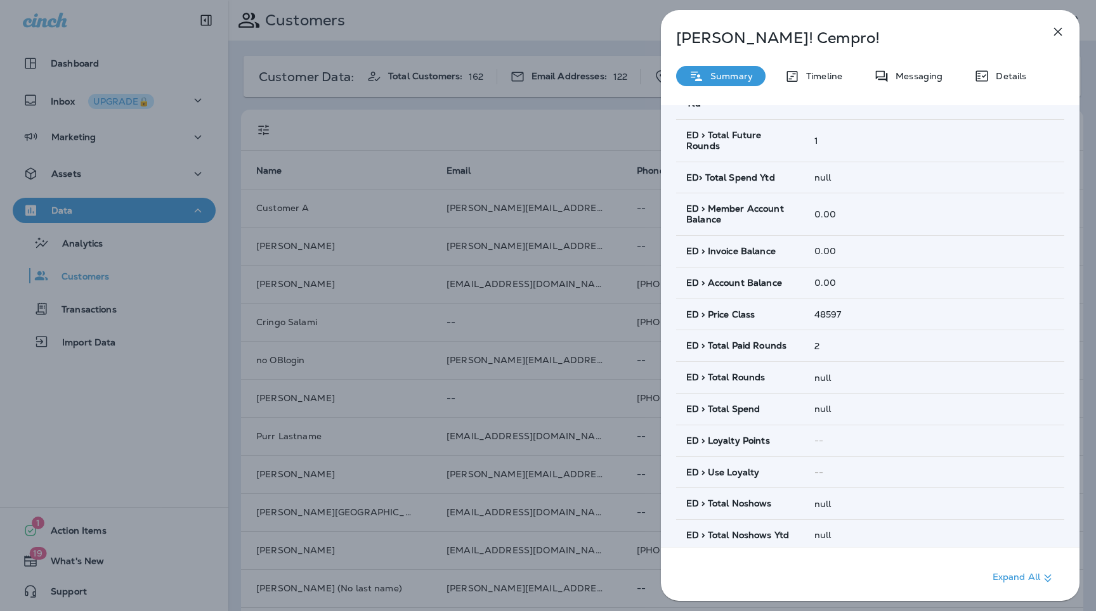
scroll to position [871, 0]
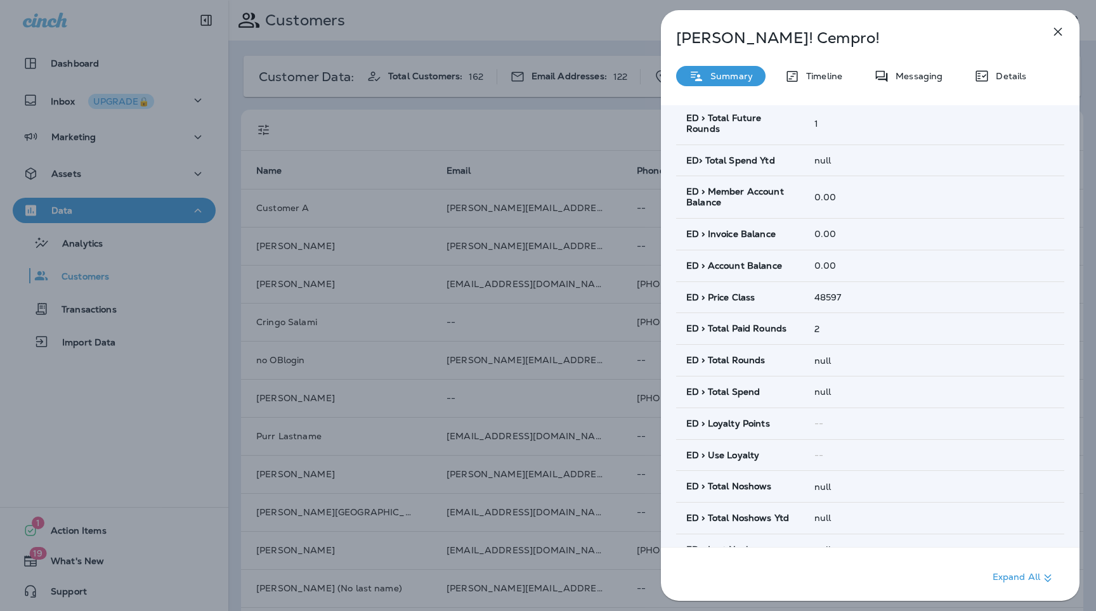
click at [1064, 22] on button "button" at bounding box center [1057, 31] width 25 height 25
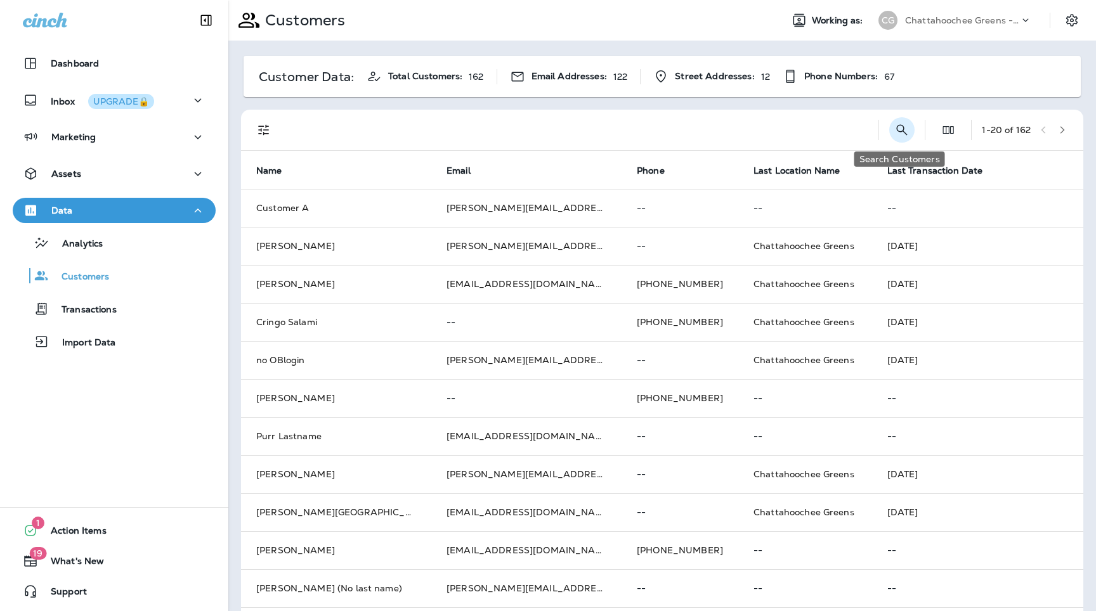
click at [898, 134] on icon "Search Customers" at bounding box center [901, 129] width 15 height 15
type input "********"
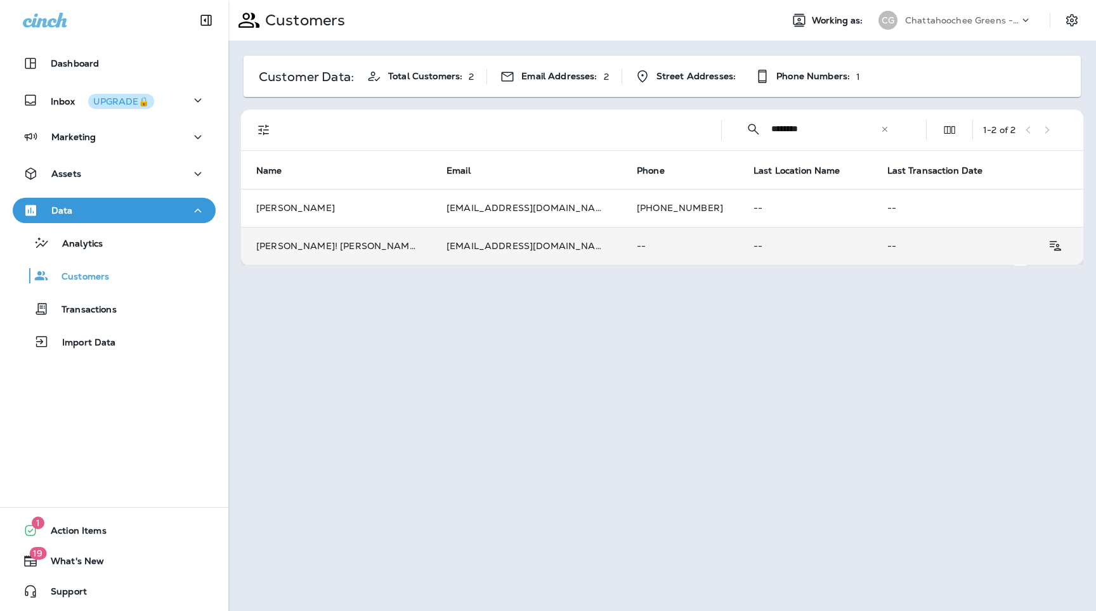
click at [394, 246] on td "Brandon! Cempro!" at bounding box center [336, 246] width 190 height 38
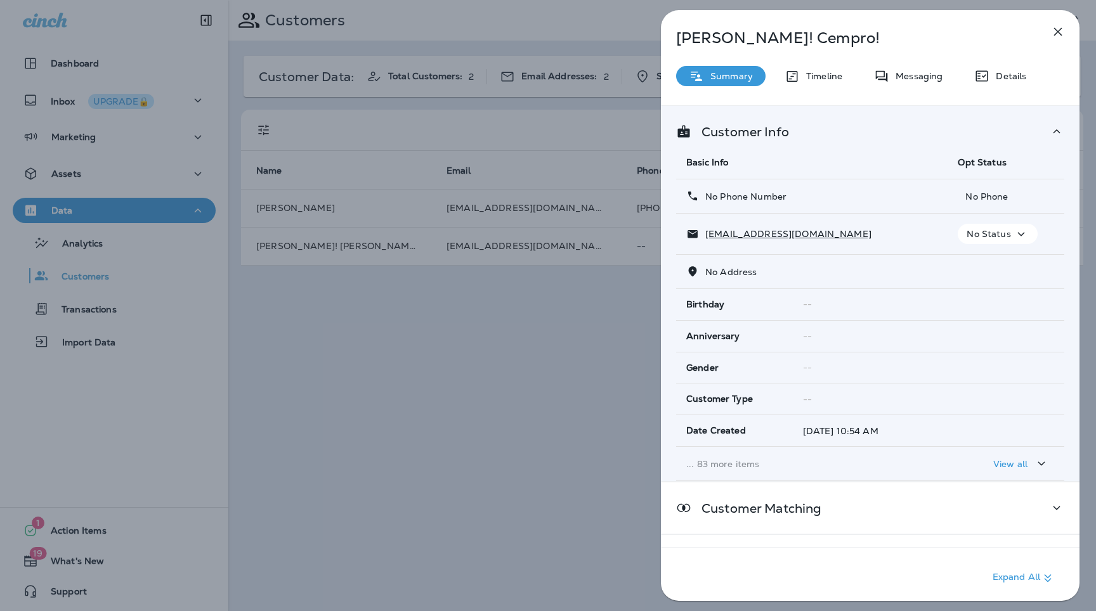
click at [743, 462] on p "... 83 more items" at bounding box center [811, 464] width 251 height 10
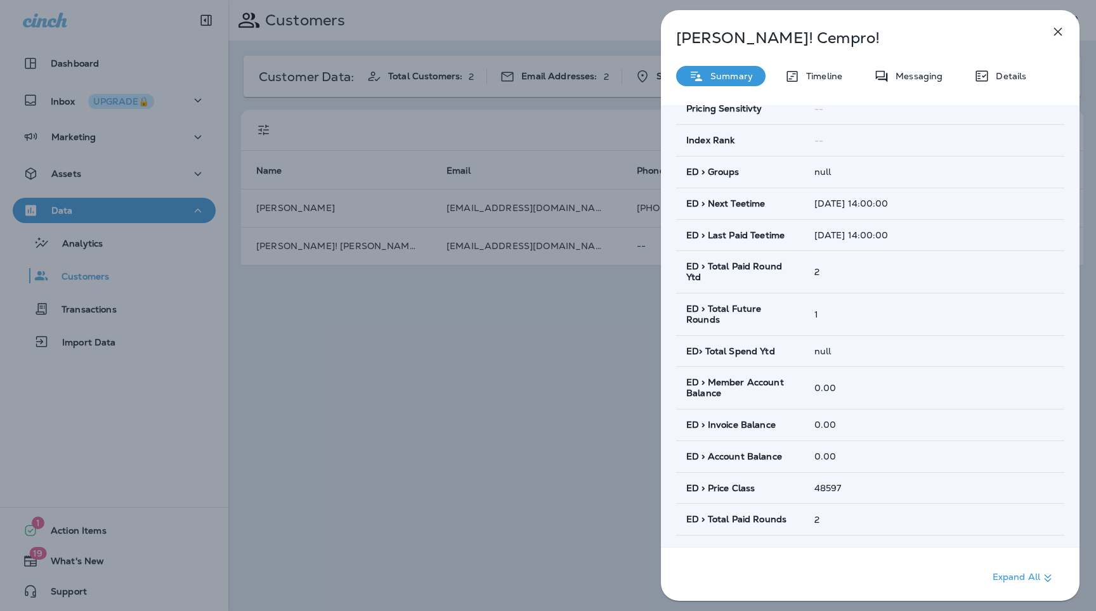
scroll to position [687, 0]
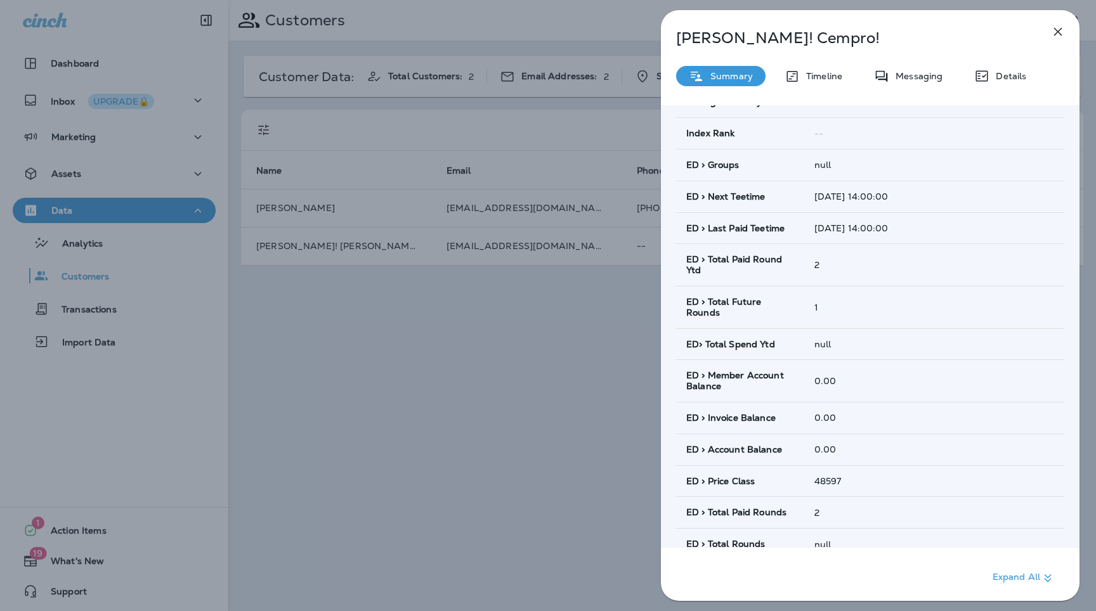
click at [1056, 30] on icon "button" at bounding box center [1057, 31] width 15 height 15
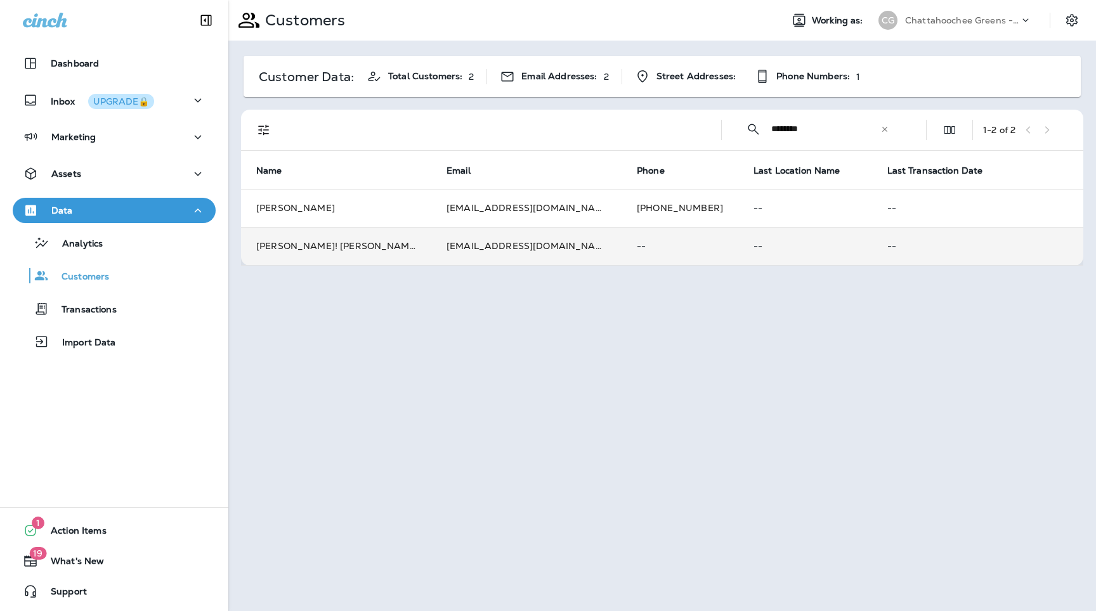
click at [637, 243] on p "--" at bounding box center [680, 246] width 86 height 10
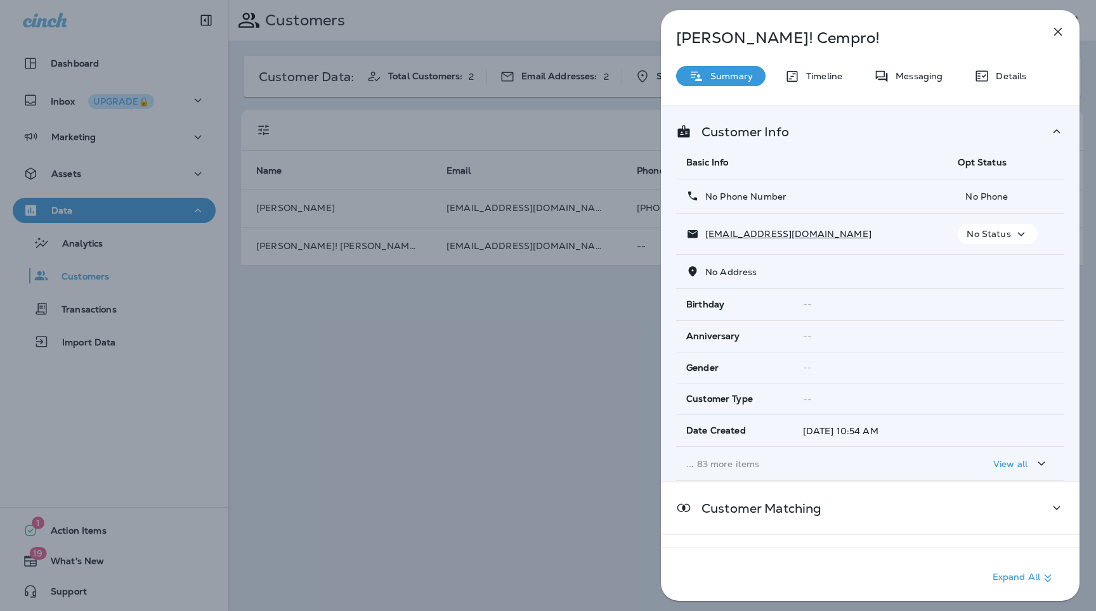
click at [734, 451] on td "... 83 more items" at bounding box center [811, 464] width 271 height 34
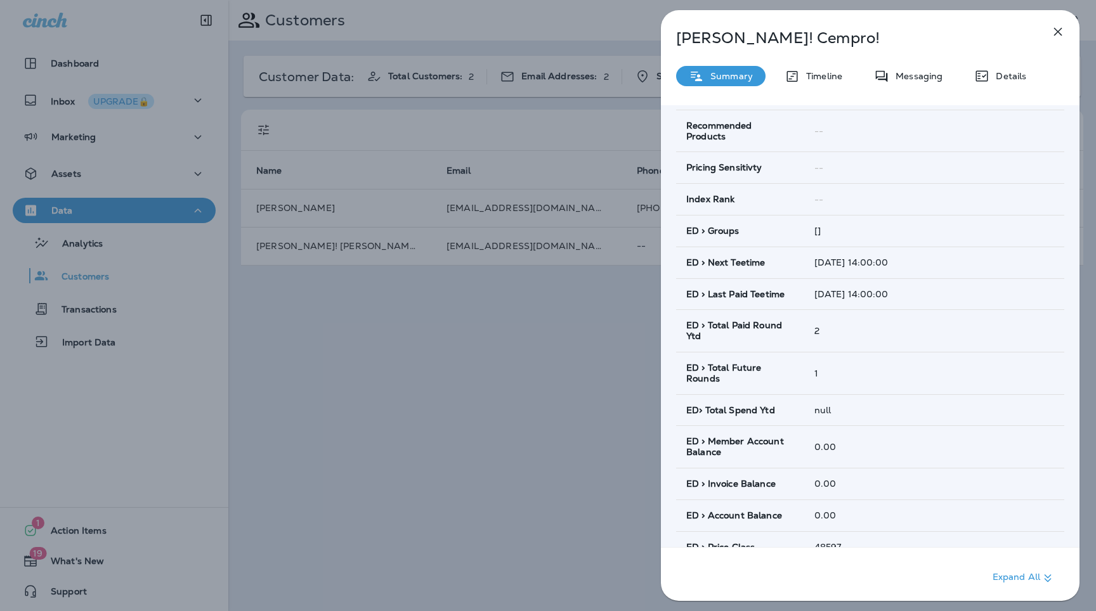
scroll to position [672, 0]
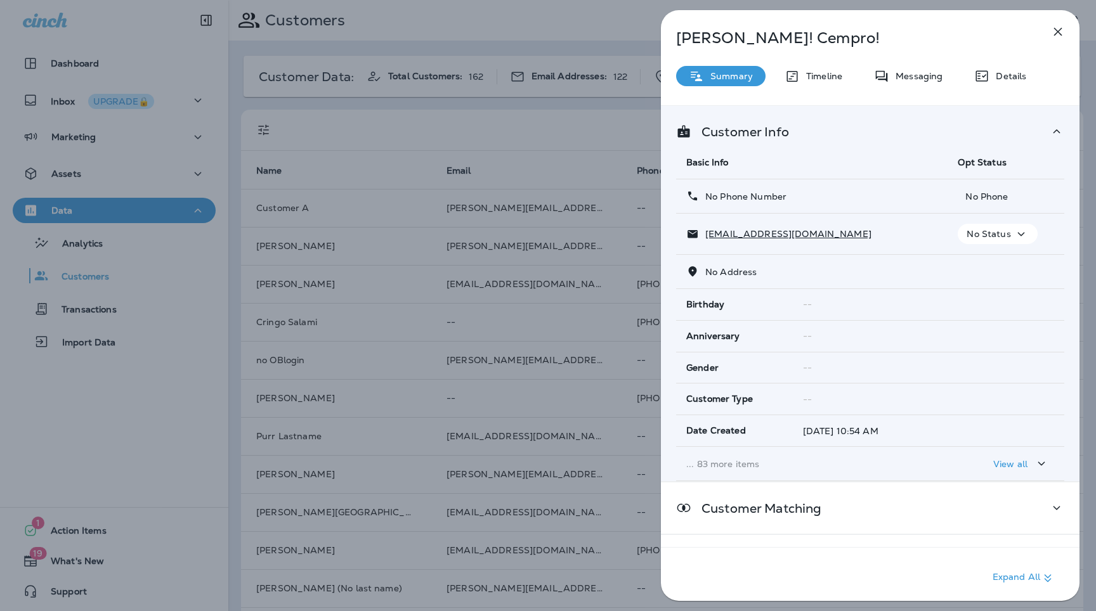
click at [719, 466] on p "... 83 more items" at bounding box center [811, 464] width 251 height 10
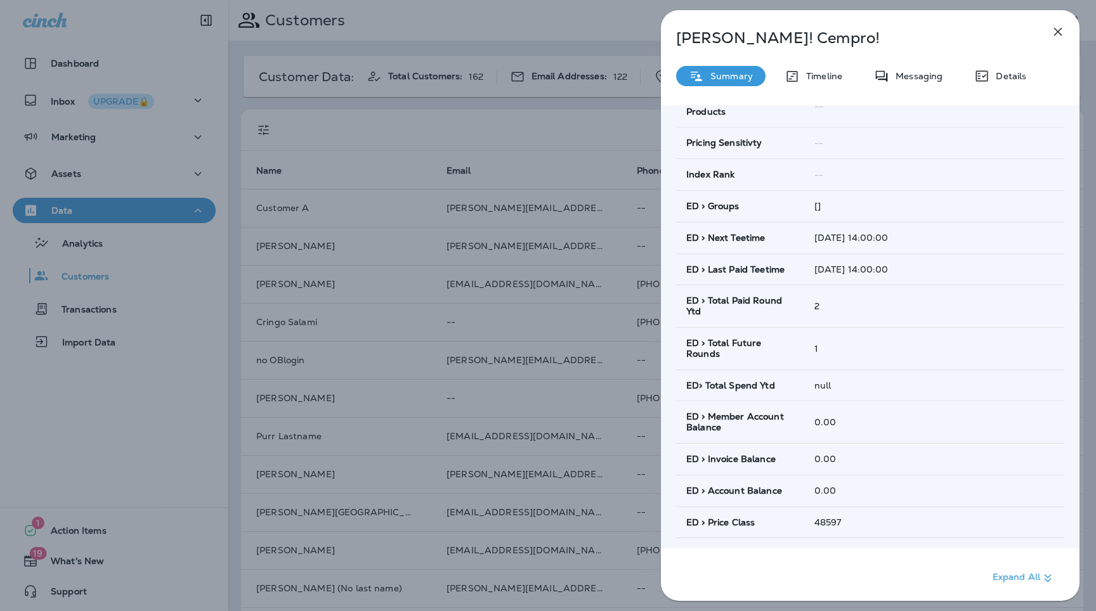
scroll to position [706, 0]
